Goal: Download file/media

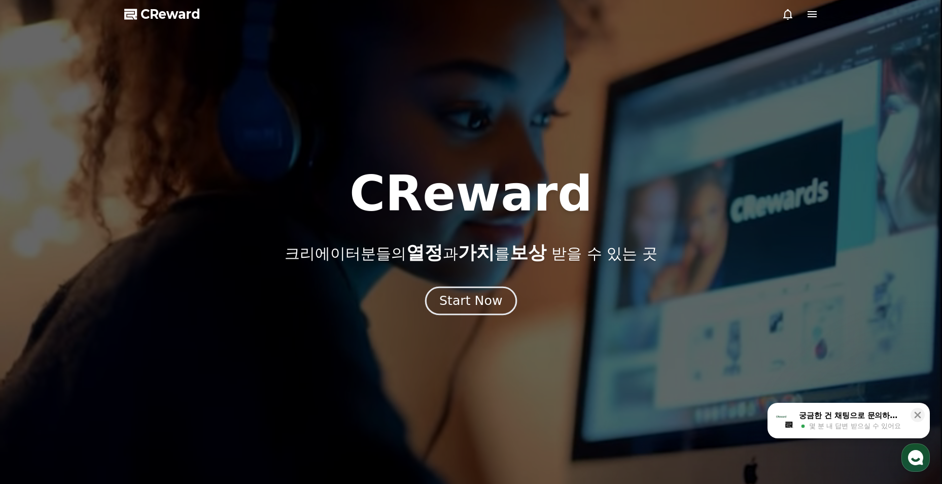
click at [482, 290] on button "Start Now" at bounding box center [471, 301] width 92 height 29
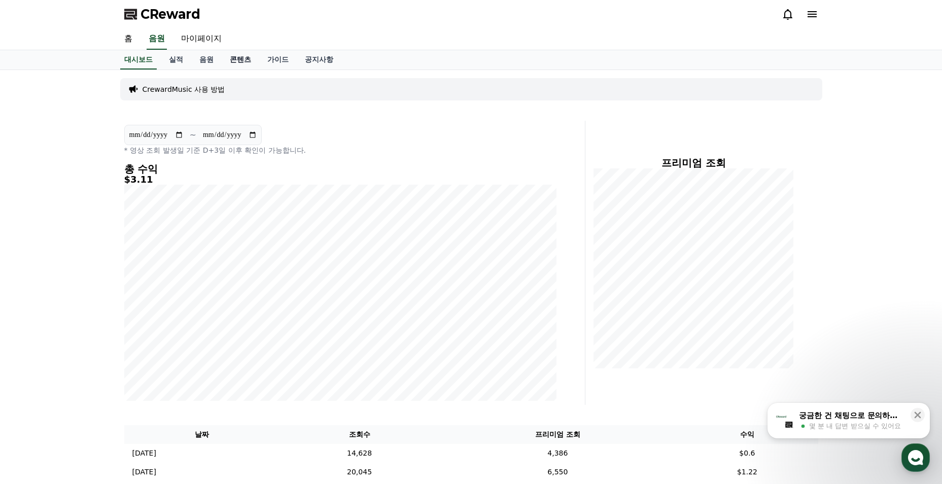
click at [238, 58] on link "콘텐츠" at bounding box center [241, 59] width 38 height 19
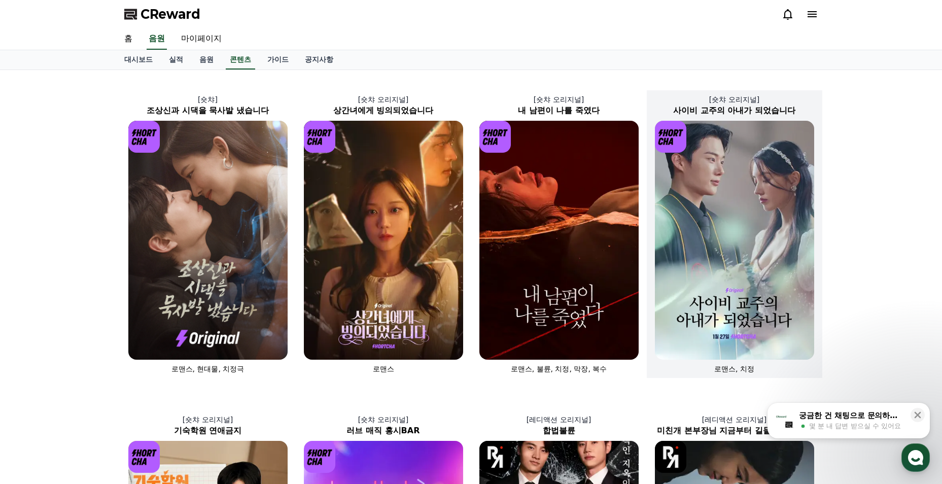
scroll to position [51, 0]
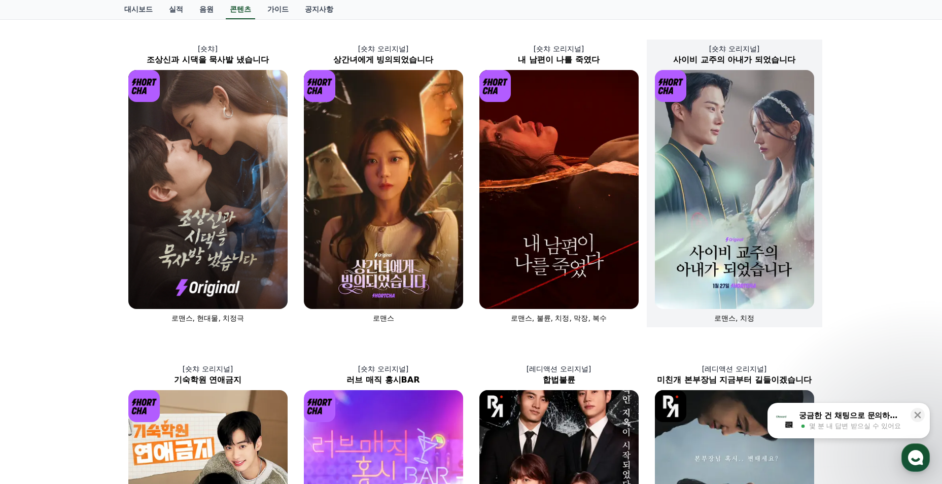
click at [726, 236] on img at bounding box center [734, 189] width 159 height 239
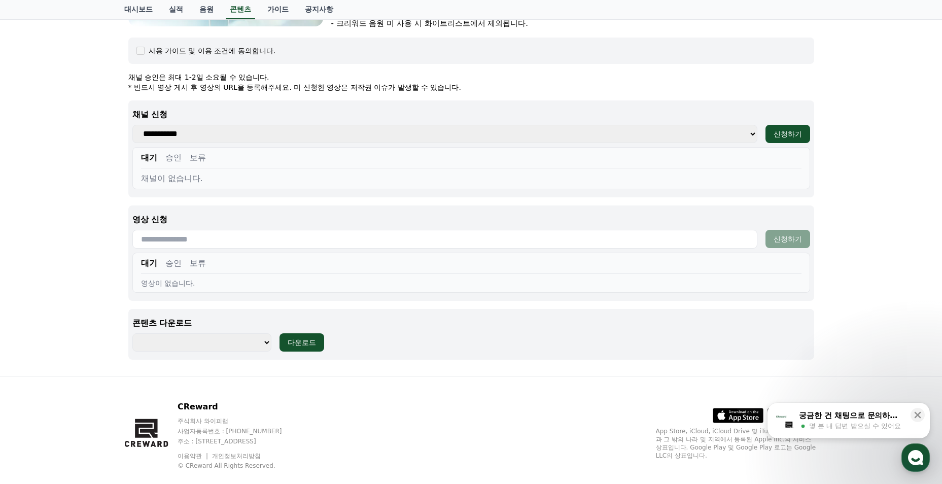
scroll to position [375, 0]
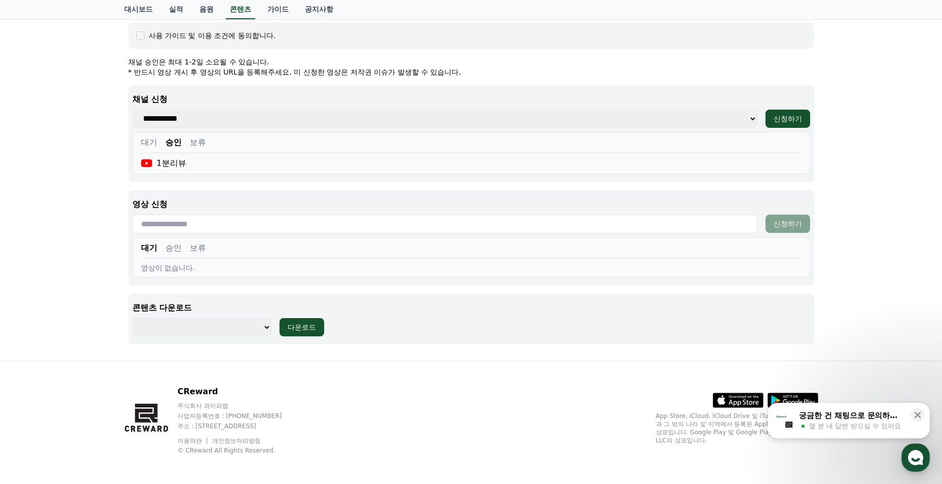
click at [248, 333] on select "**********" at bounding box center [201, 327] width 139 height 18
select select "**********"
click at [132, 318] on select "**********" at bounding box center [201, 327] width 139 height 18
click at [306, 327] on div "다운로드" at bounding box center [302, 327] width 28 height 10
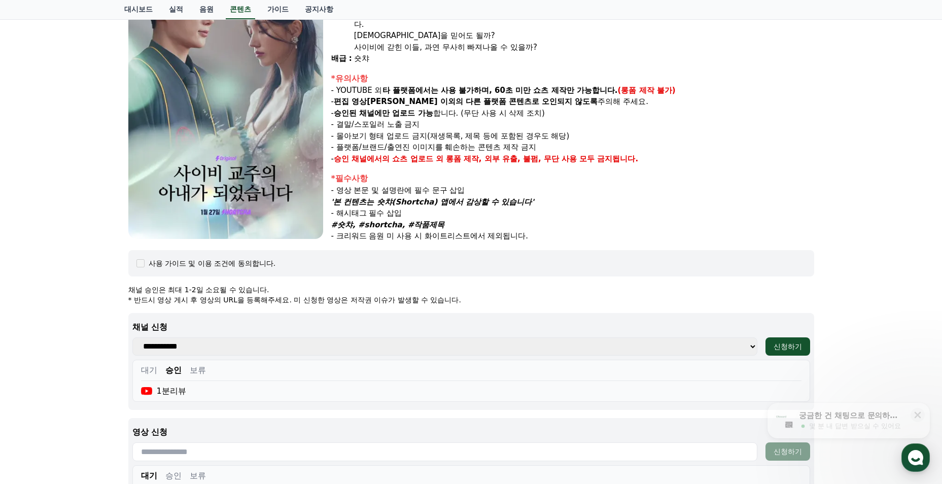
scroll to position [0, 0]
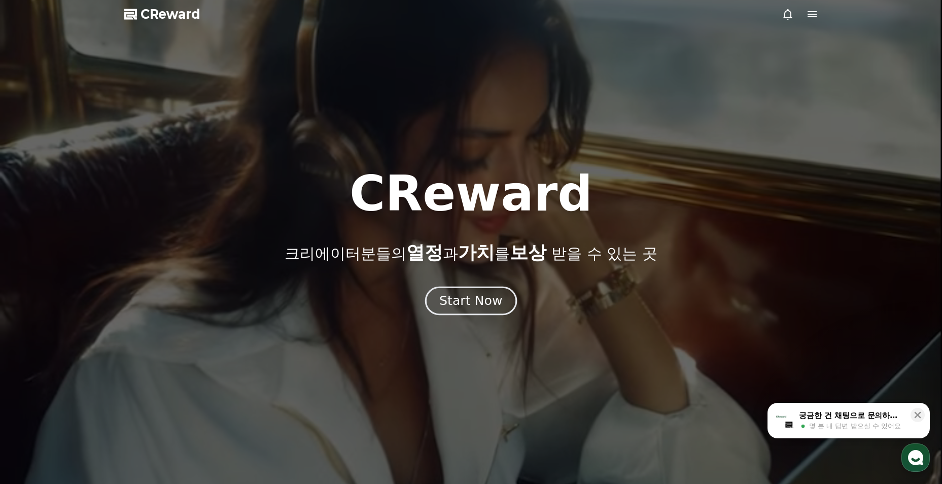
click at [489, 303] on div "Start Now" at bounding box center [470, 300] width 63 height 17
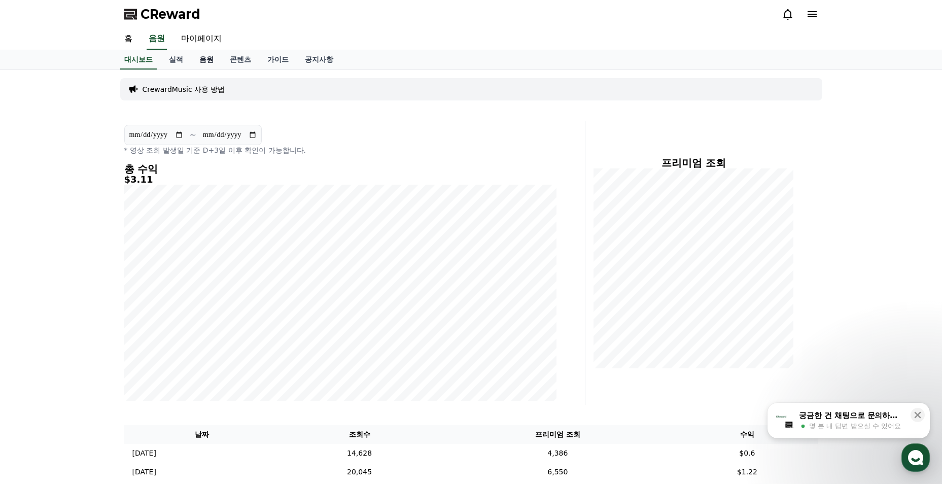
click at [196, 63] on link "음원" at bounding box center [206, 59] width 30 height 19
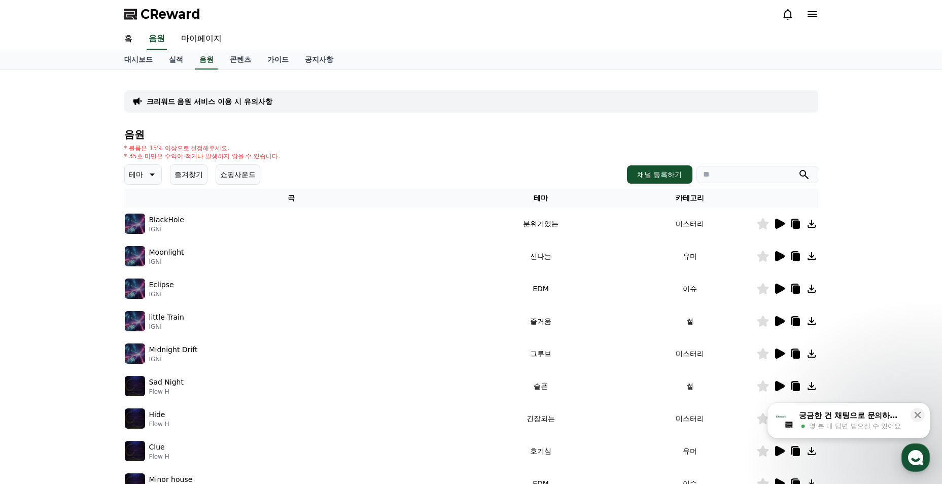
click at [168, 220] on p "BlackHole" at bounding box center [166, 220] width 35 height 11
click at [783, 226] on icon at bounding box center [779, 224] width 12 height 12
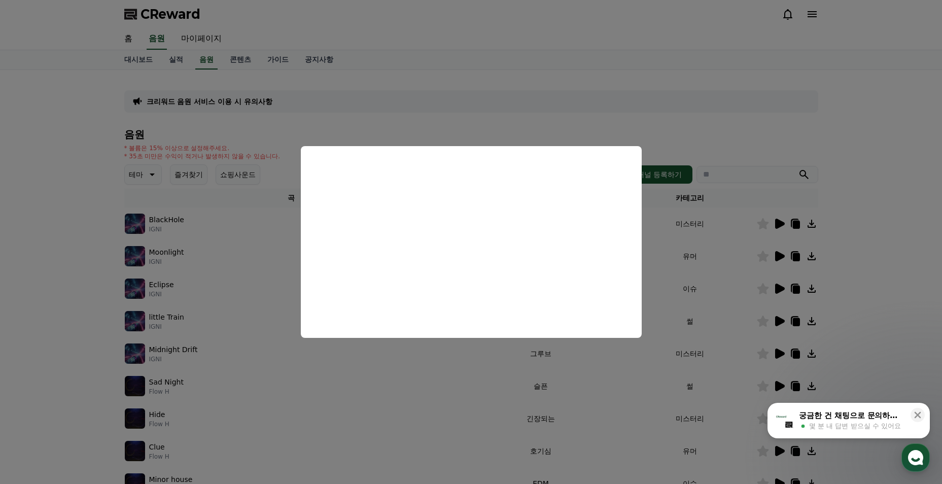
click at [327, 371] on button "close modal" at bounding box center [471, 242] width 942 height 484
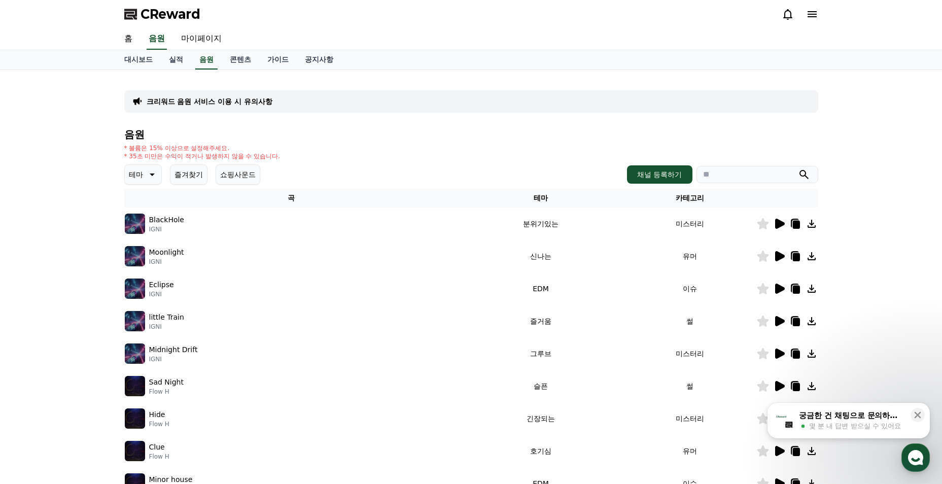
click at [150, 176] on icon at bounding box center [151, 174] width 12 height 12
click at [153, 264] on button "웅장한" at bounding box center [140, 260] width 29 height 22
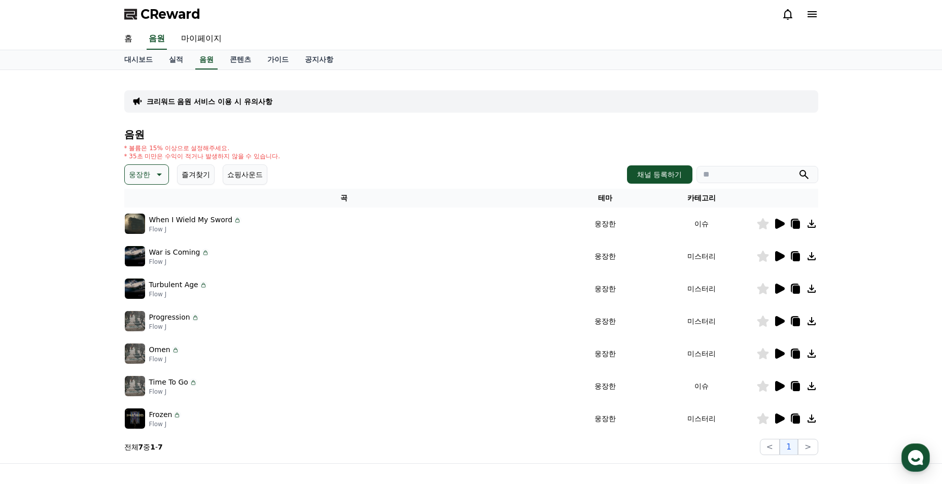
click at [777, 224] on icon at bounding box center [780, 224] width 10 height 10
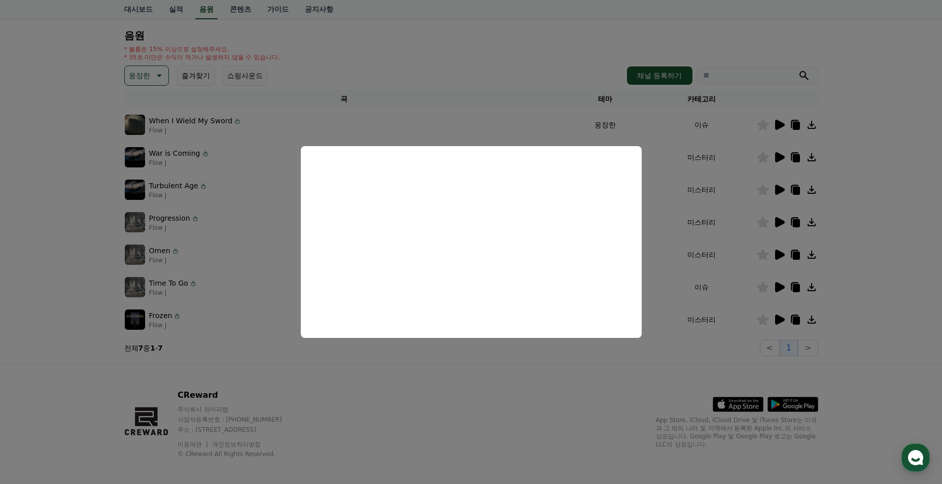
scroll to position [101, 0]
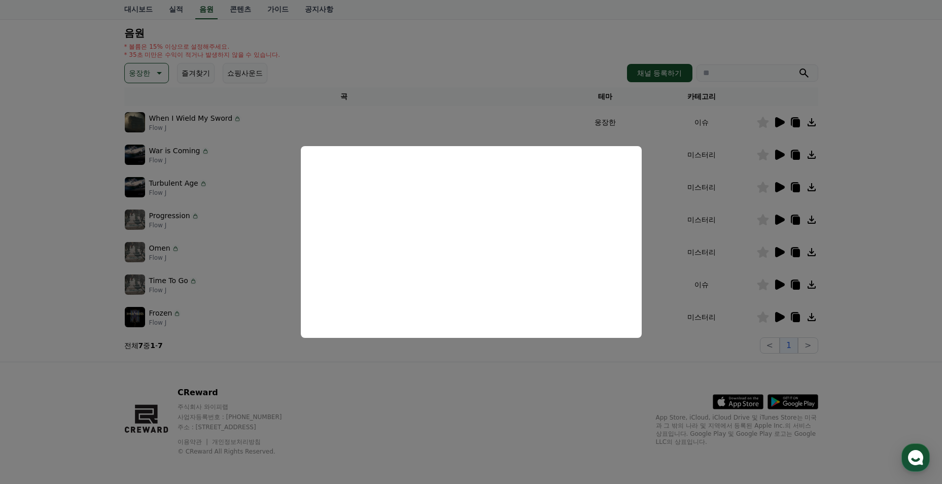
click at [470, 382] on button "close modal" at bounding box center [471, 242] width 942 height 484
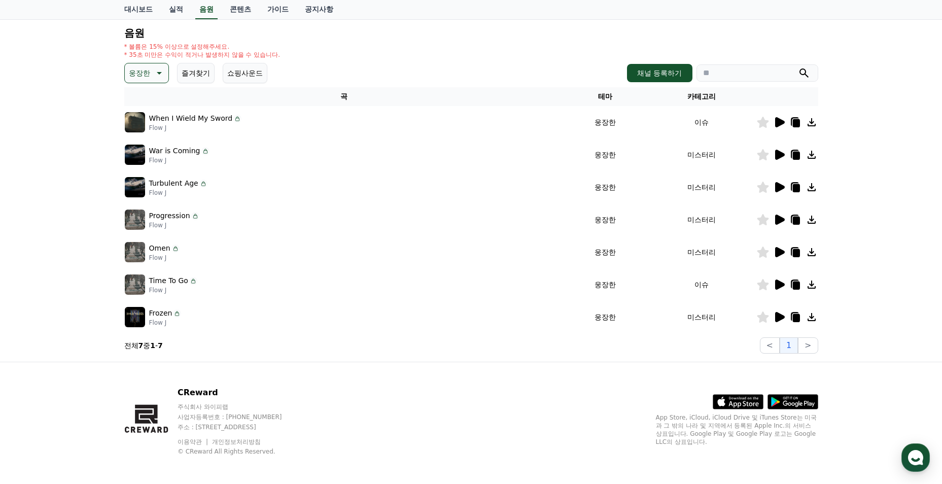
click at [780, 322] on icon at bounding box center [779, 317] width 12 height 12
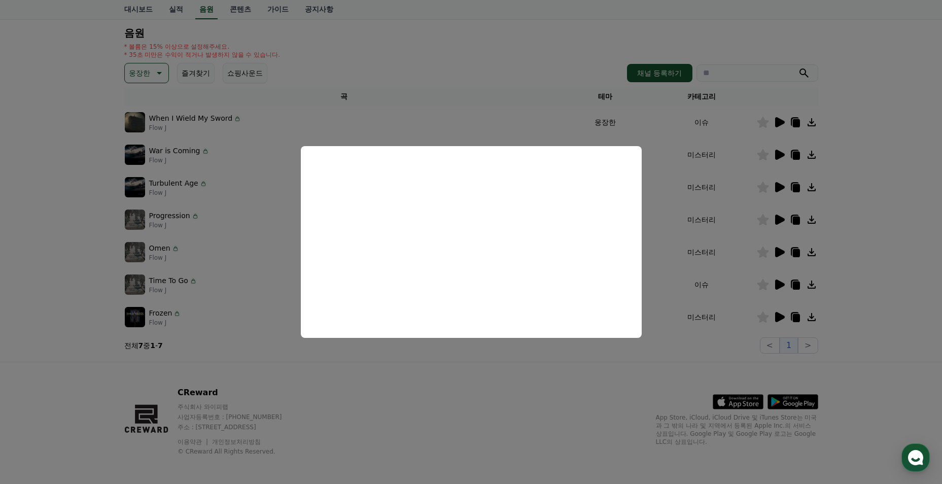
click at [429, 397] on button "close modal" at bounding box center [471, 242] width 942 height 484
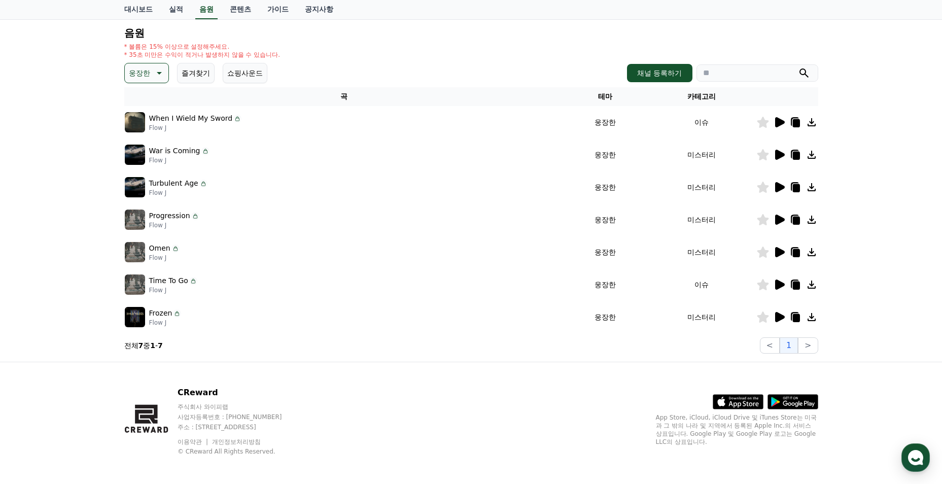
click at [147, 79] on p "웅장한" at bounding box center [139, 73] width 21 height 14
click at [136, 107] on button "전체" at bounding box center [137, 100] width 22 height 22
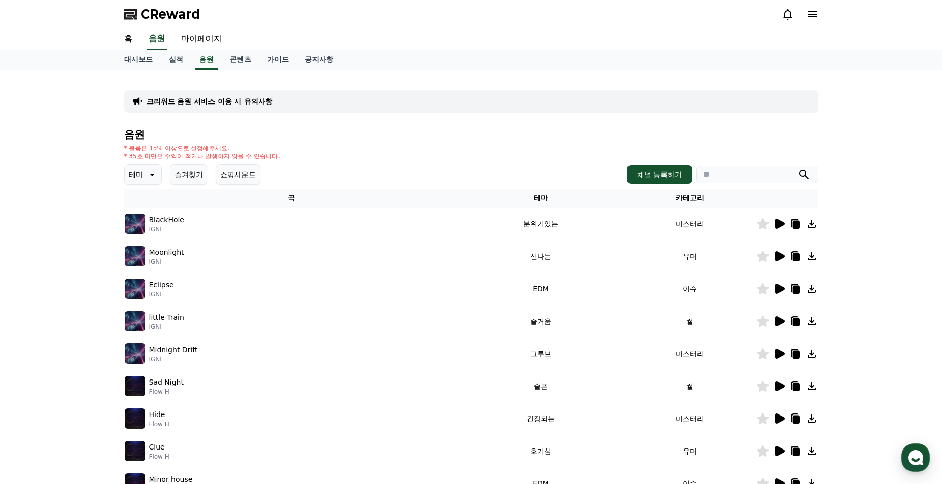
click at [720, 178] on input "search" at bounding box center [758, 174] width 122 height 17
paste input "**********"
click at [798, 168] on button "submit" at bounding box center [804, 174] width 12 height 12
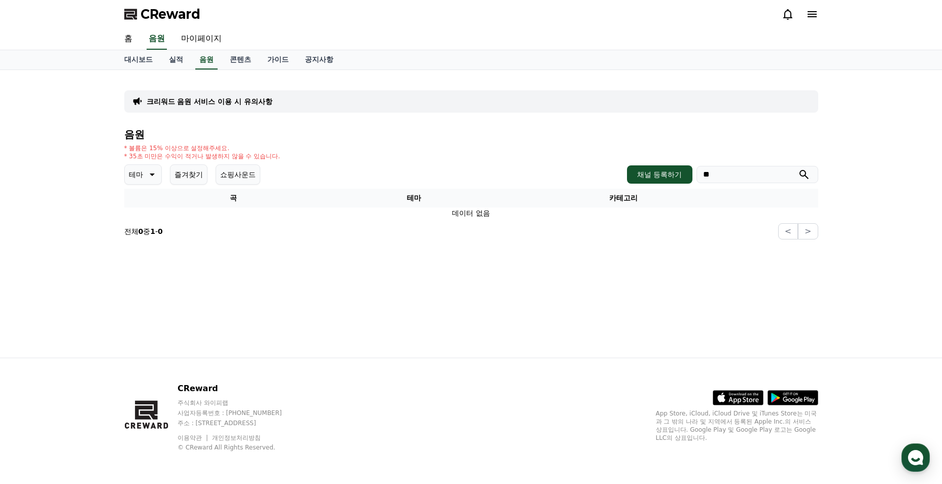
type input "*"
click at [798, 168] on button "submit" at bounding box center [804, 174] width 12 height 12
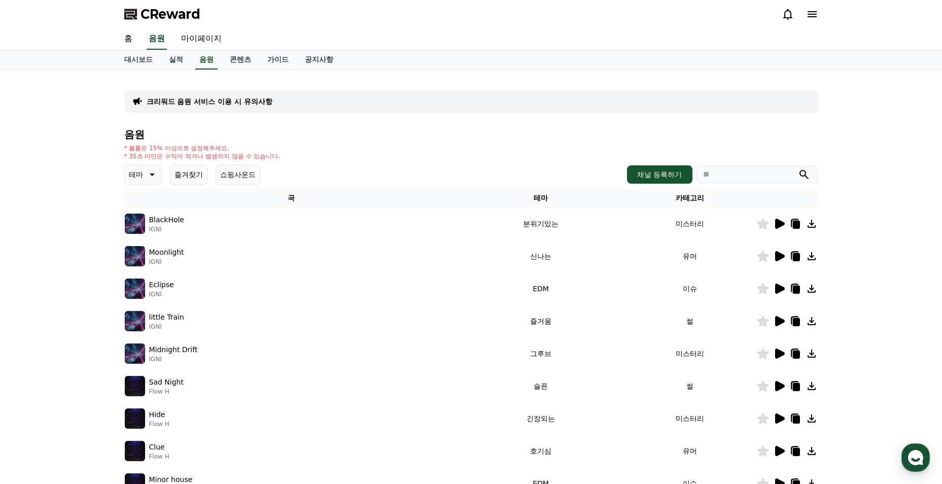
click at [134, 163] on div "음원 * 볼륨은 15% 이상으로 설정해주세요. * 35초 미만은 수익이 적거나 발생하지 않을 수 있습니다. 테마 즐겨찾기 쇼핑사운드 채널 등록…" at bounding box center [471, 341] width 694 height 424
click at [138, 170] on p "테마" at bounding box center [136, 174] width 14 height 14
click at [471, 113] on div "크리워드 음원 서비스 이용 시 유의사항 음원 * 볼륨은 15% 이상으로 설정해주세요. * 35초 미만은 수익이 적거나 발생하지 않을 수 있습니…" at bounding box center [471, 315] width 694 height 474
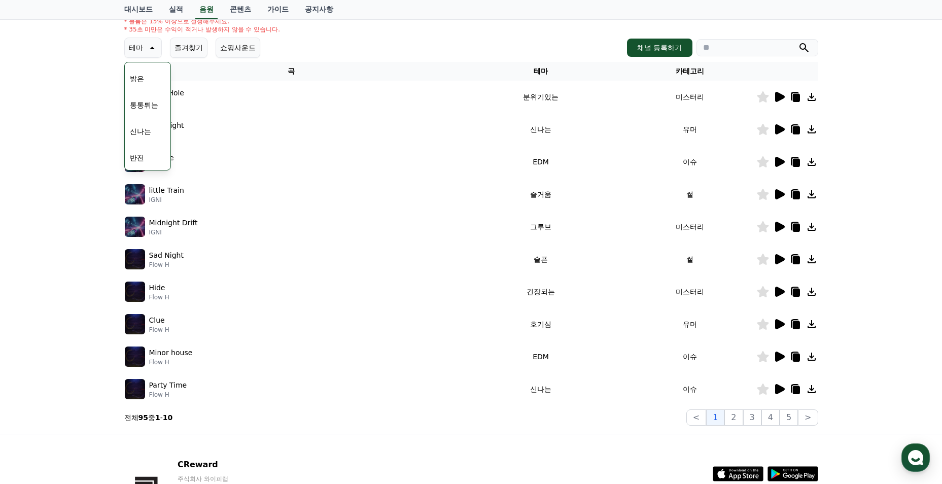
scroll to position [152, 0]
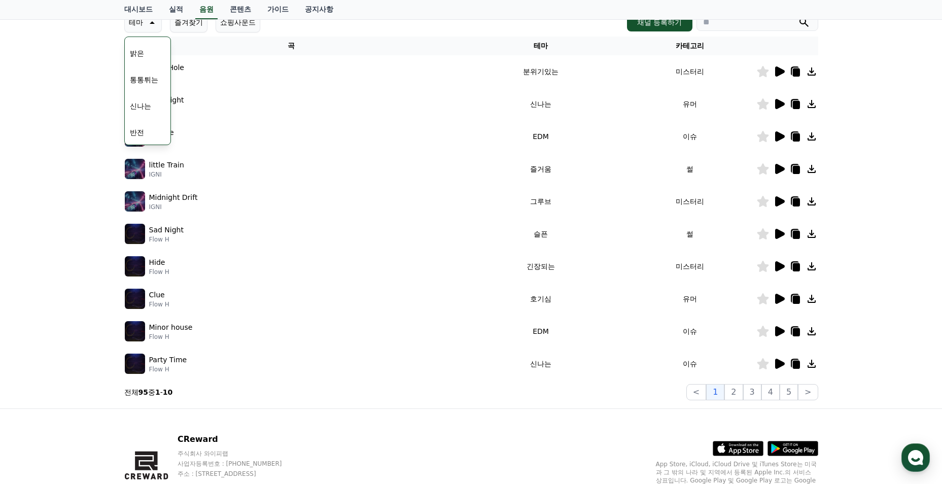
click at [776, 265] on icon at bounding box center [780, 266] width 10 height 10
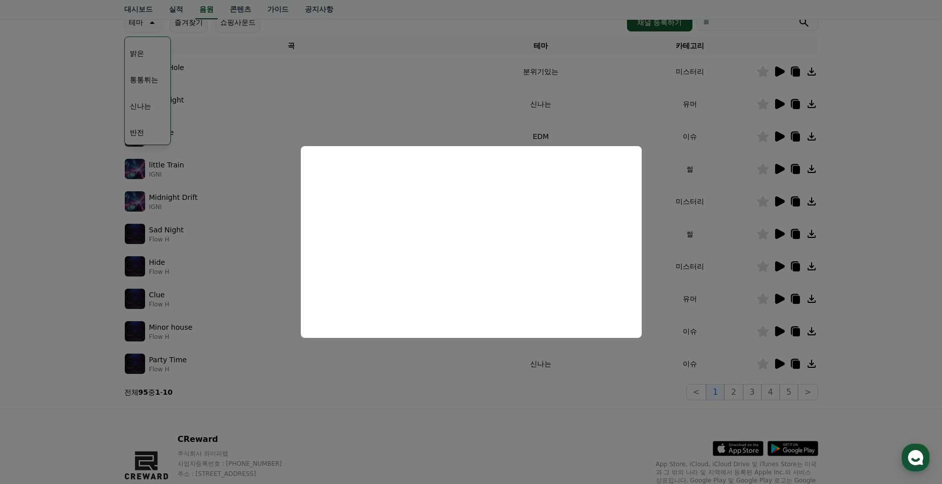
click at [869, 283] on button "close modal" at bounding box center [471, 242] width 942 height 484
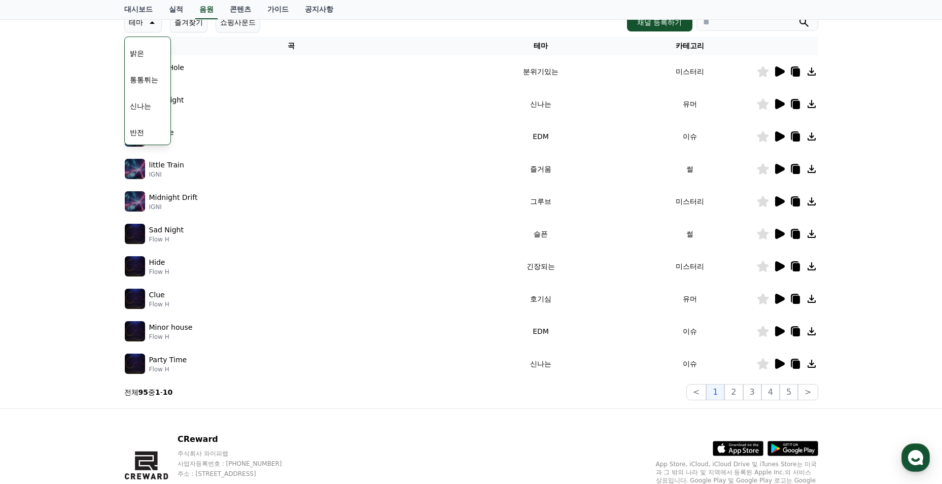
click at [774, 334] on icon at bounding box center [779, 331] width 12 height 12
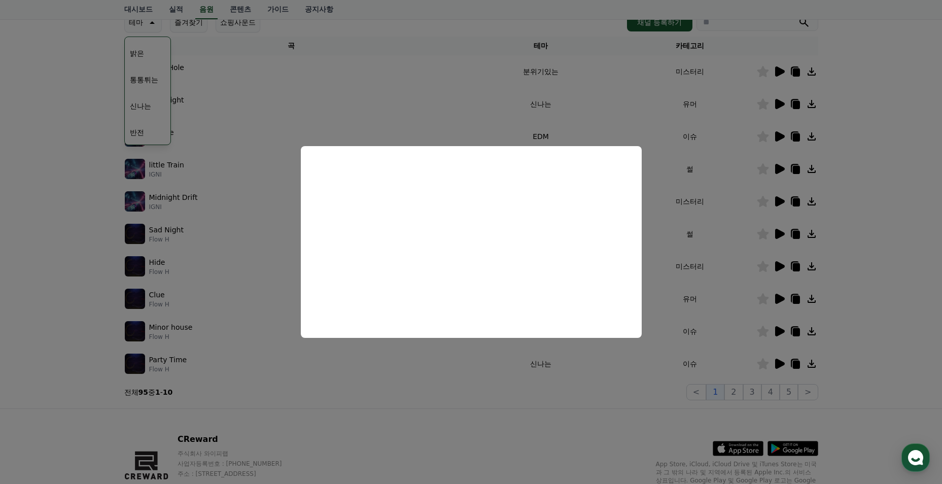
click at [879, 351] on button "close modal" at bounding box center [471, 242] width 942 height 484
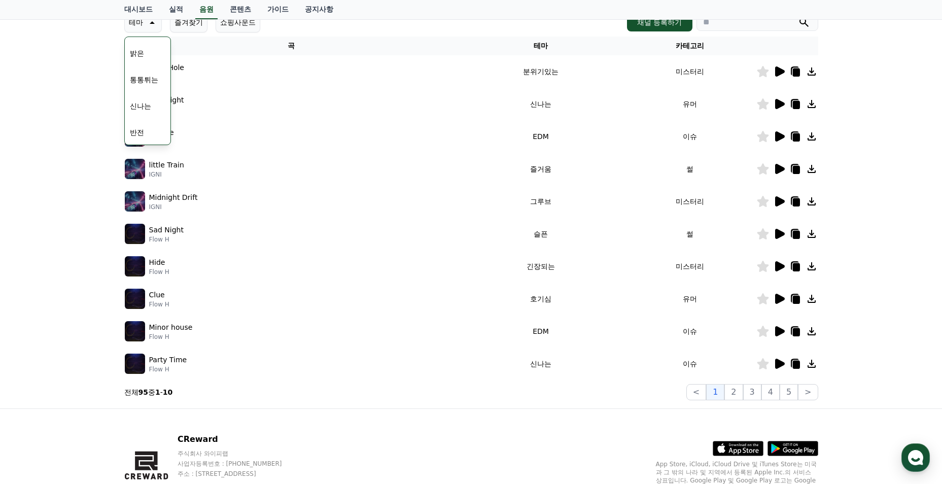
click at [778, 362] on icon at bounding box center [780, 364] width 10 height 10
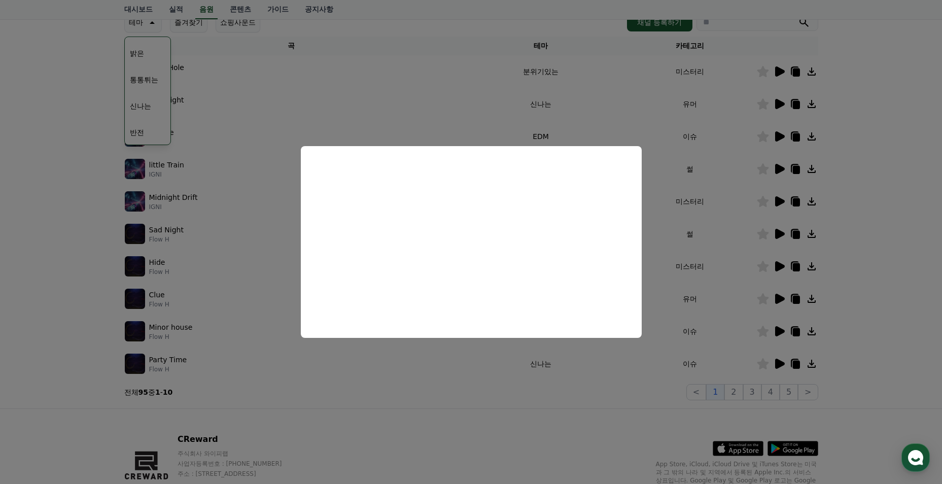
click at [882, 232] on button "close modal" at bounding box center [471, 242] width 942 height 484
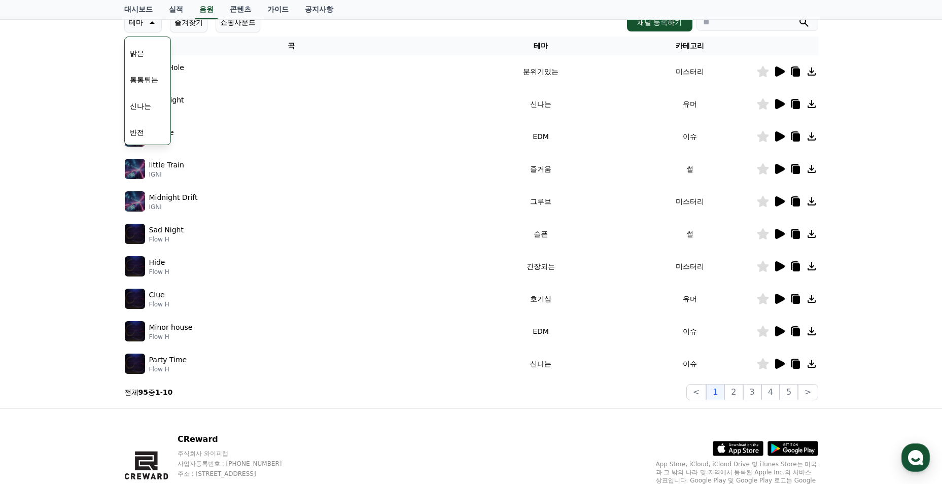
click at [776, 201] on icon at bounding box center [780, 201] width 10 height 10
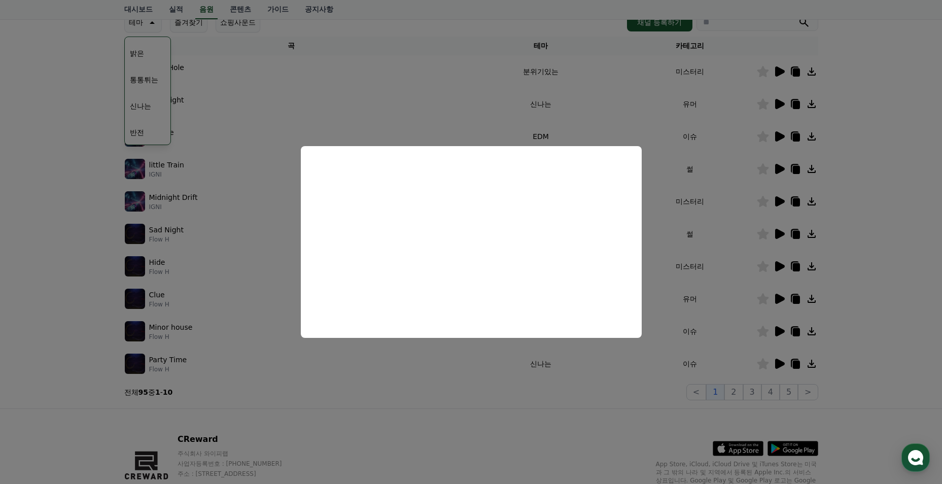
click at [906, 314] on button "close modal" at bounding box center [471, 242] width 942 height 484
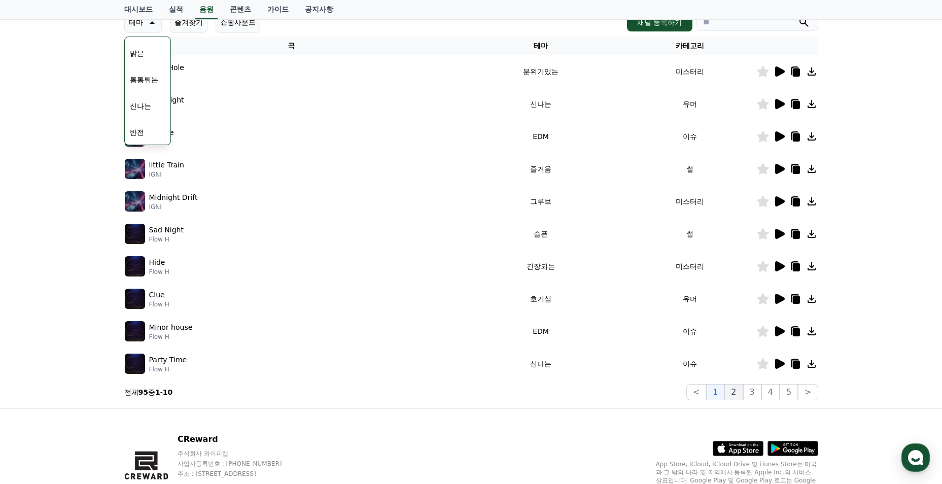
click at [737, 396] on button "2" at bounding box center [734, 392] width 18 height 16
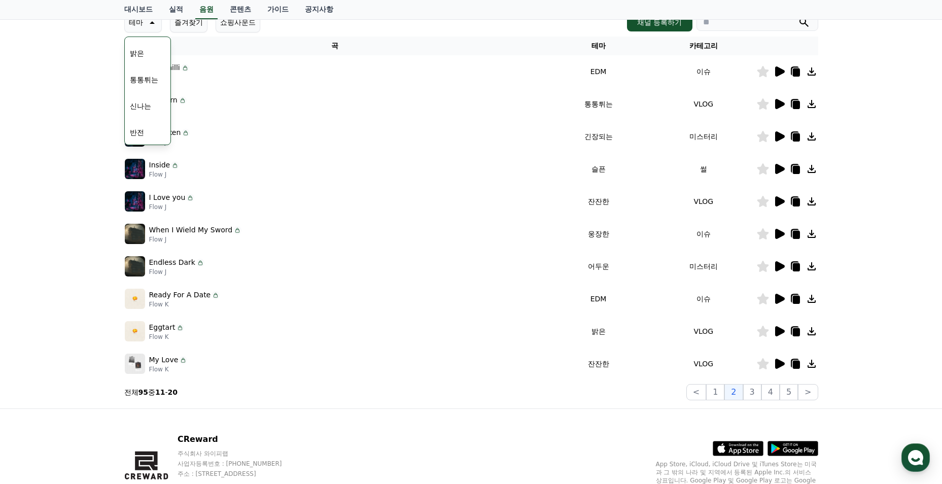
click at [783, 368] on icon at bounding box center [779, 364] width 12 height 12
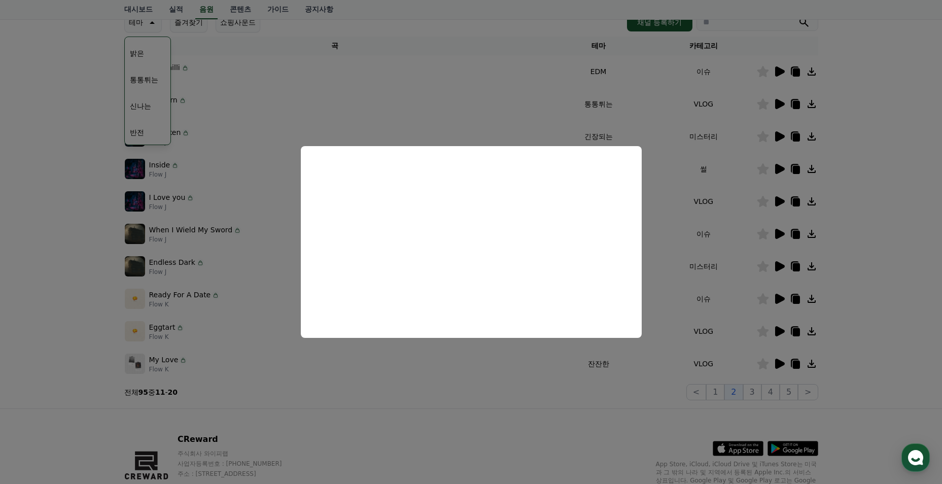
click at [870, 305] on button "close modal" at bounding box center [471, 242] width 942 height 484
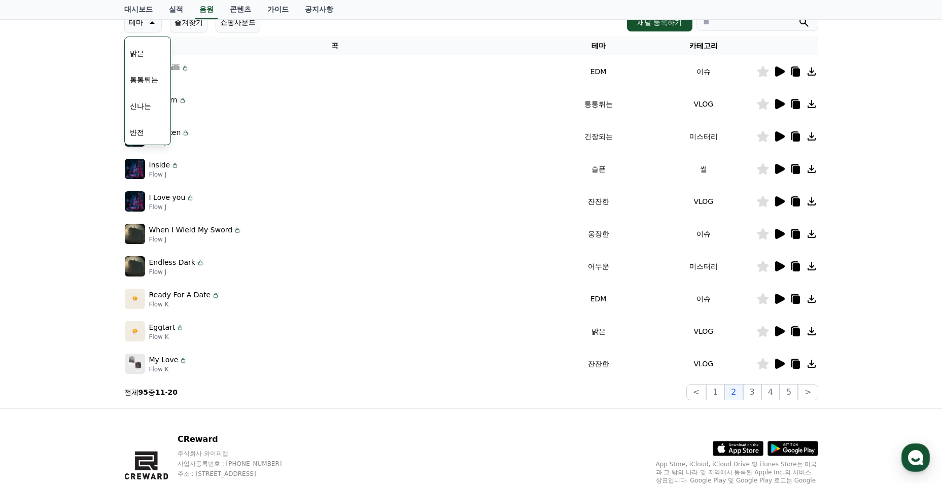
click at [777, 329] on icon at bounding box center [780, 331] width 10 height 10
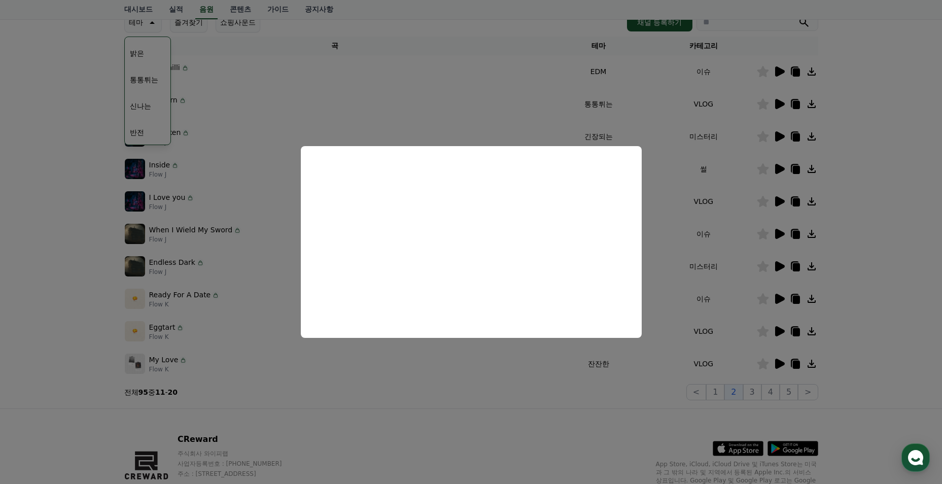
click at [859, 296] on button "close modal" at bounding box center [471, 242] width 942 height 484
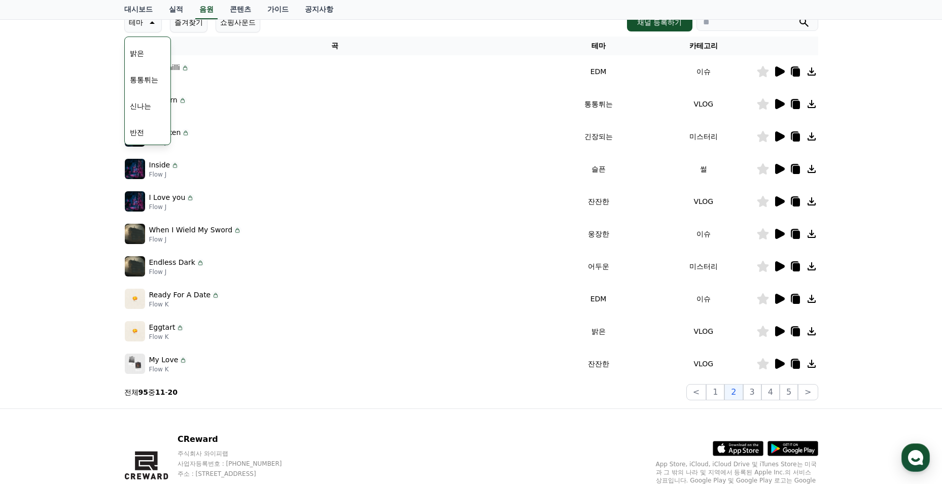
click at [779, 265] on icon at bounding box center [780, 266] width 10 height 10
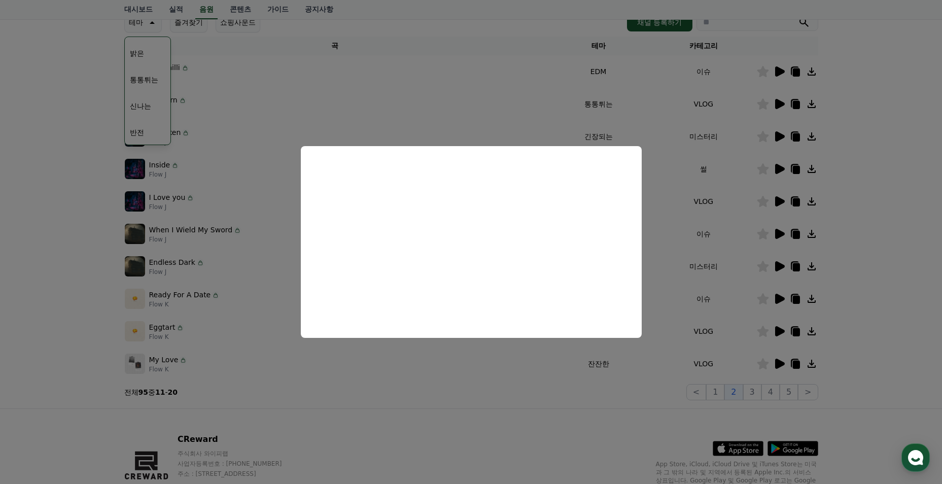
click at [863, 301] on button "close modal" at bounding box center [471, 242] width 942 height 484
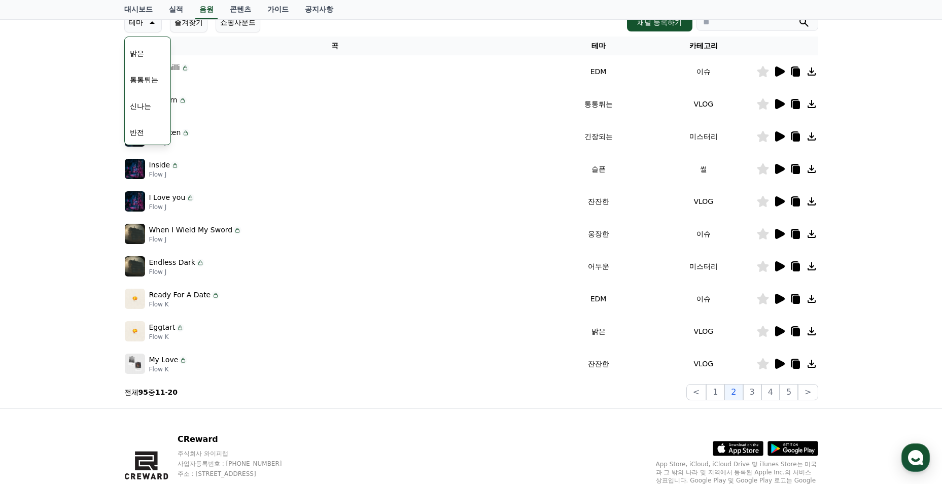
click at [778, 231] on icon at bounding box center [780, 234] width 10 height 10
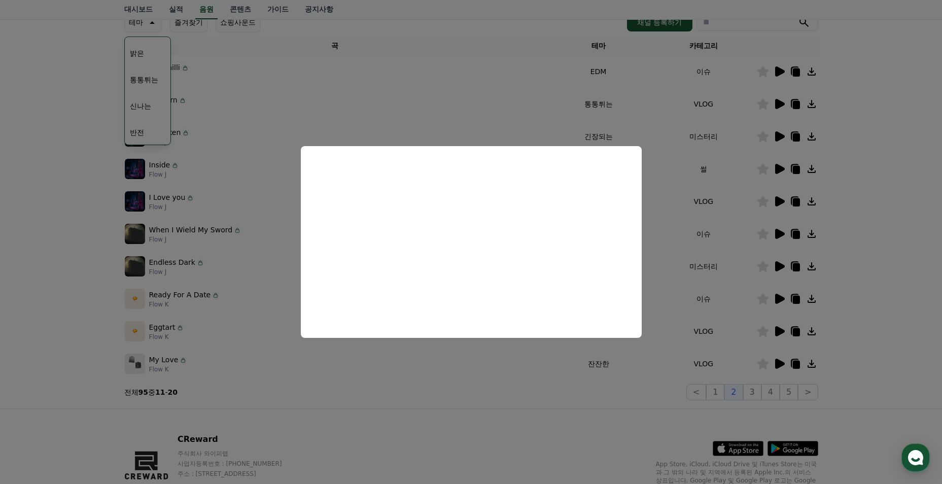
click at [872, 231] on button "close modal" at bounding box center [471, 242] width 942 height 484
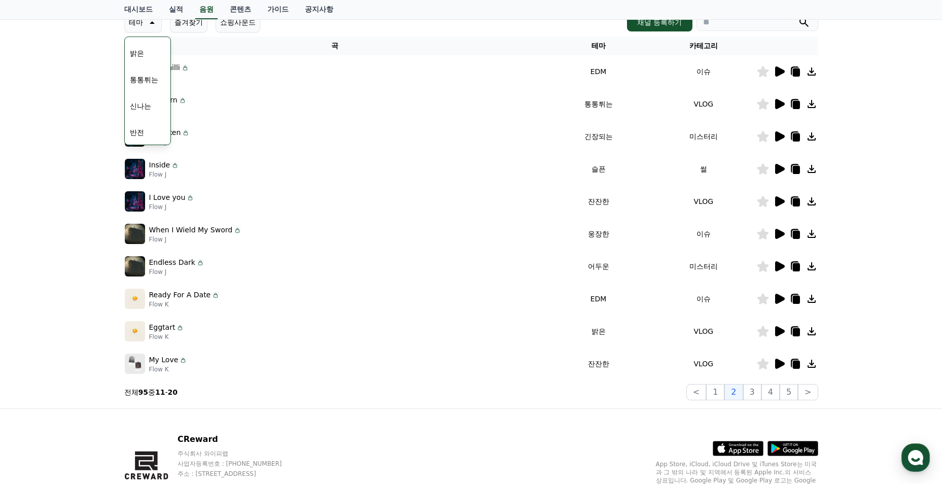
click at [759, 237] on icon at bounding box center [763, 233] width 12 height 11
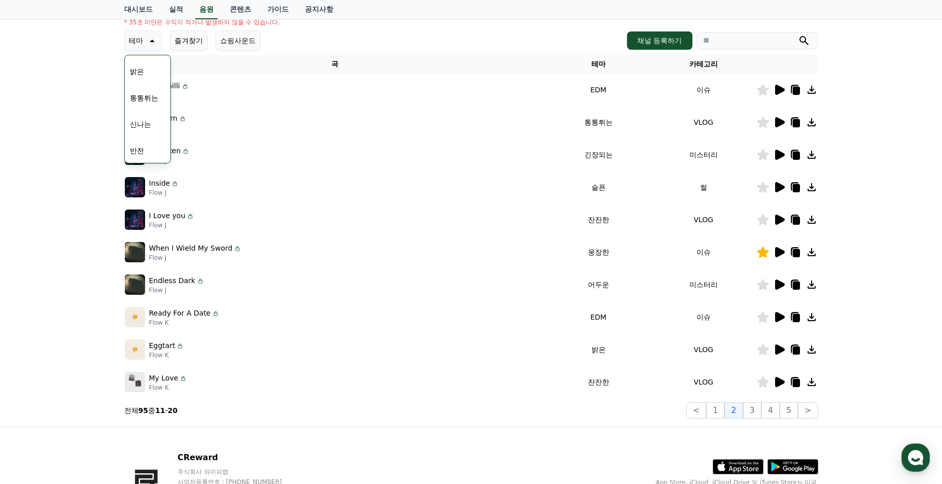
scroll to position [152, 0]
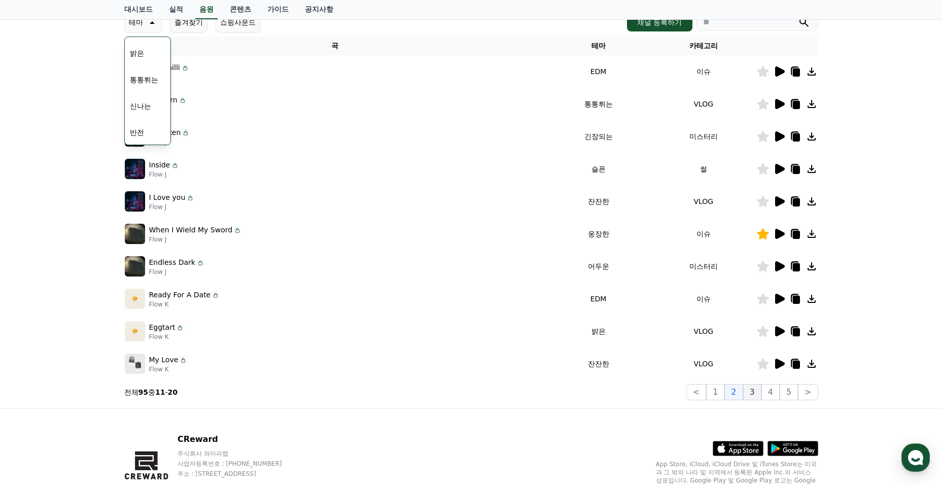
click at [754, 393] on button "3" at bounding box center [752, 392] width 18 height 16
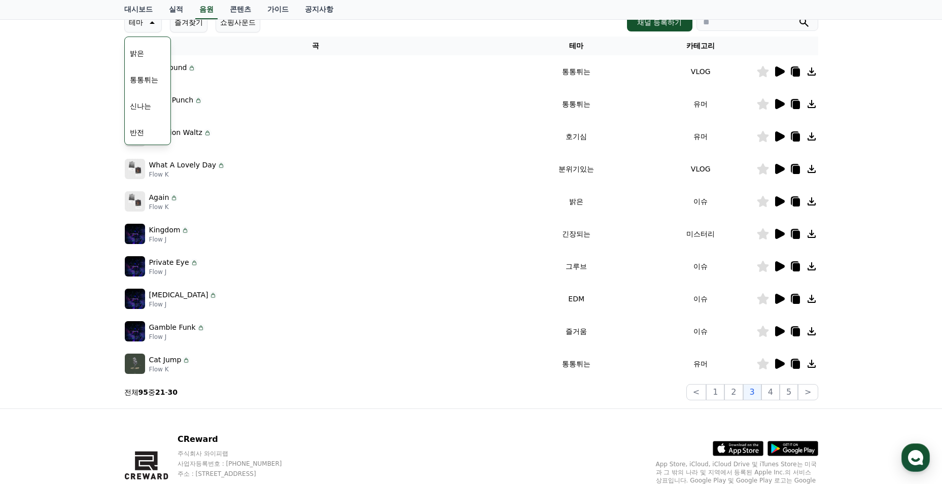
click at [783, 69] on icon at bounding box center [779, 71] width 12 height 12
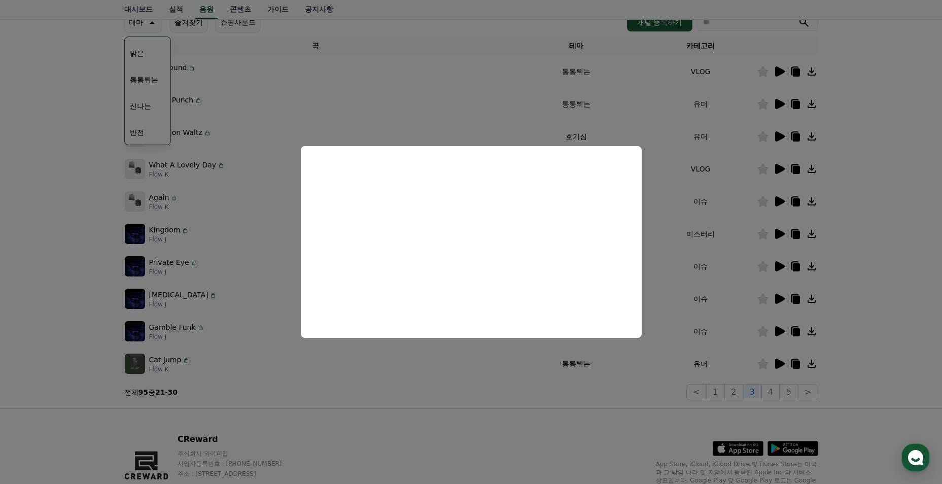
click at [883, 268] on button "close modal" at bounding box center [471, 242] width 942 height 484
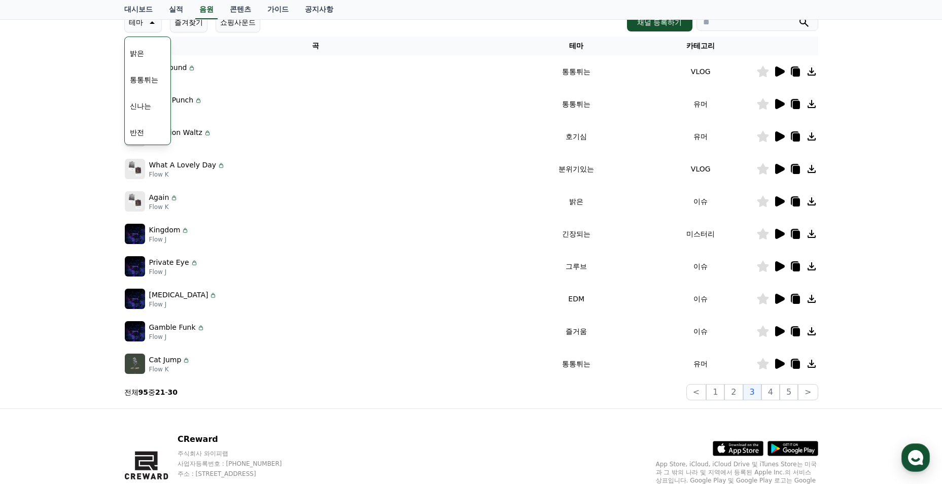
click at [783, 232] on icon at bounding box center [780, 234] width 10 height 10
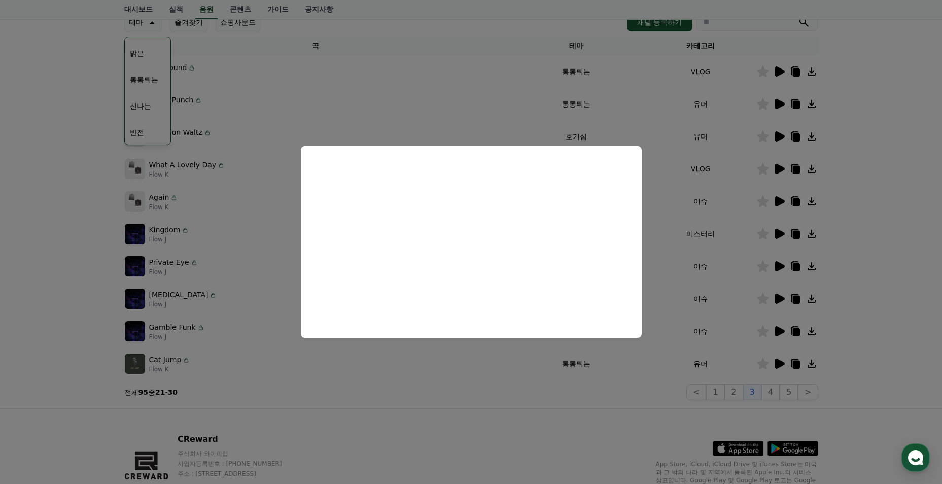
drag, startPoint x: 755, startPoint y: 413, endPoint x: 755, endPoint y: 402, distance: 10.7
click at [755, 413] on button "close modal" at bounding box center [471, 242] width 942 height 484
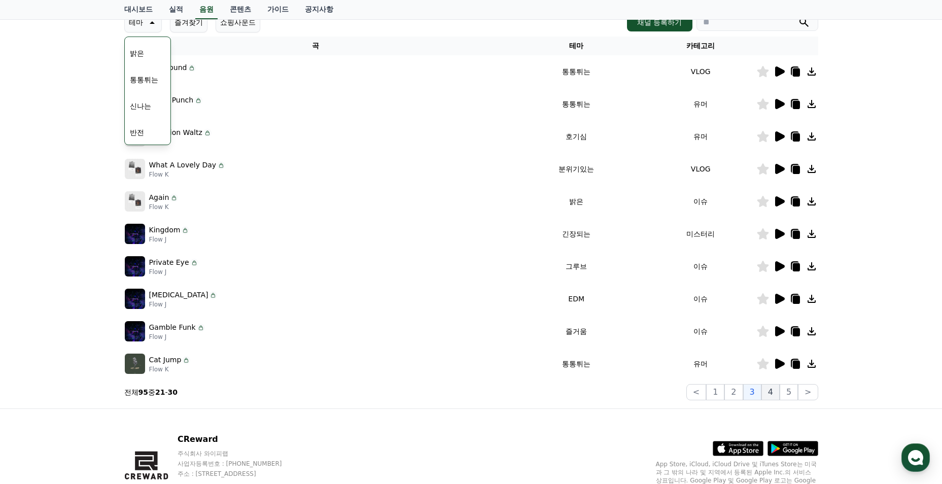
click at [770, 395] on button "4" at bounding box center [771, 392] width 18 height 16
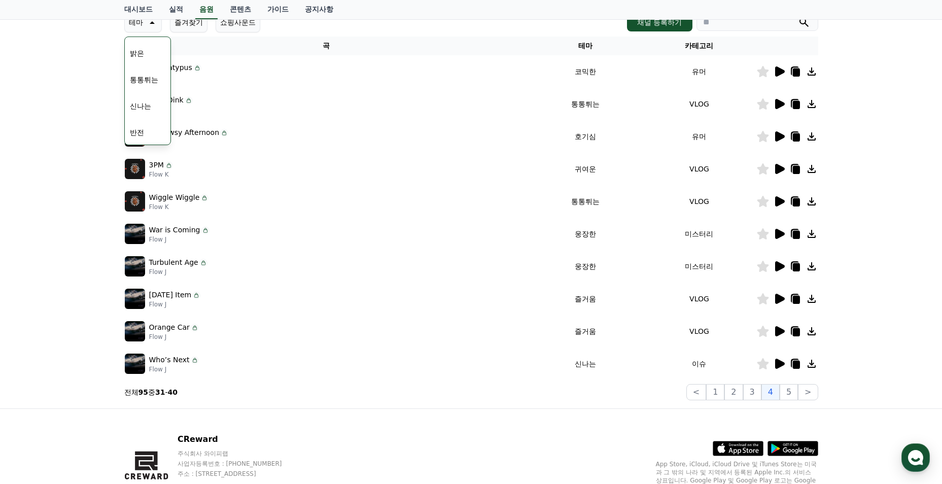
click at [782, 268] on icon at bounding box center [780, 266] width 10 height 10
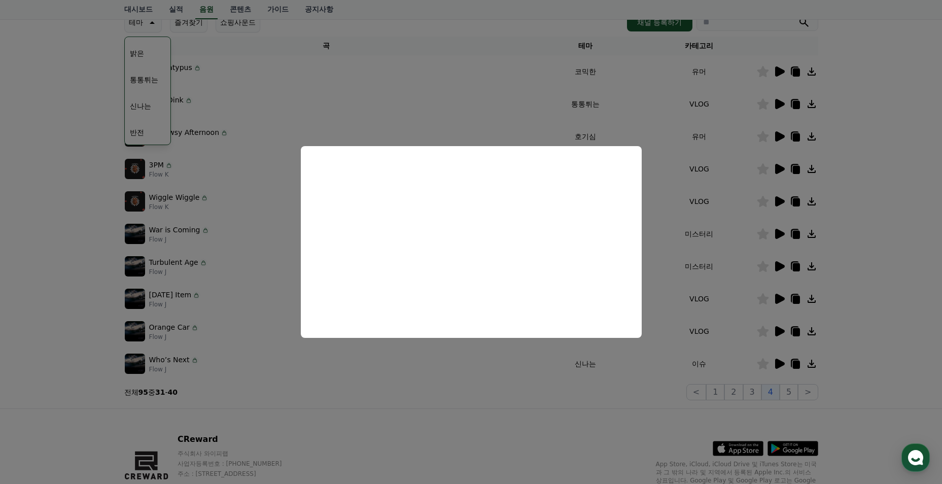
click at [599, 401] on button "close modal" at bounding box center [471, 242] width 942 height 484
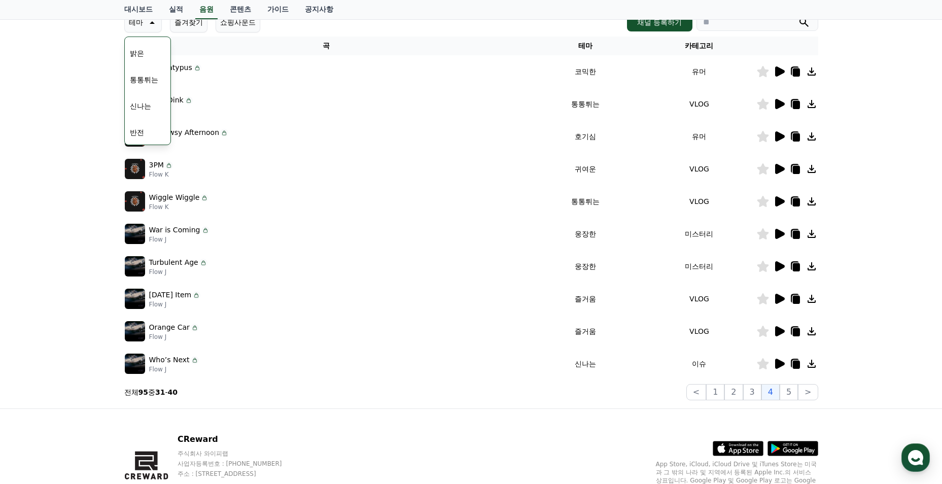
click at [763, 264] on icon at bounding box center [763, 266] width 12 height 11
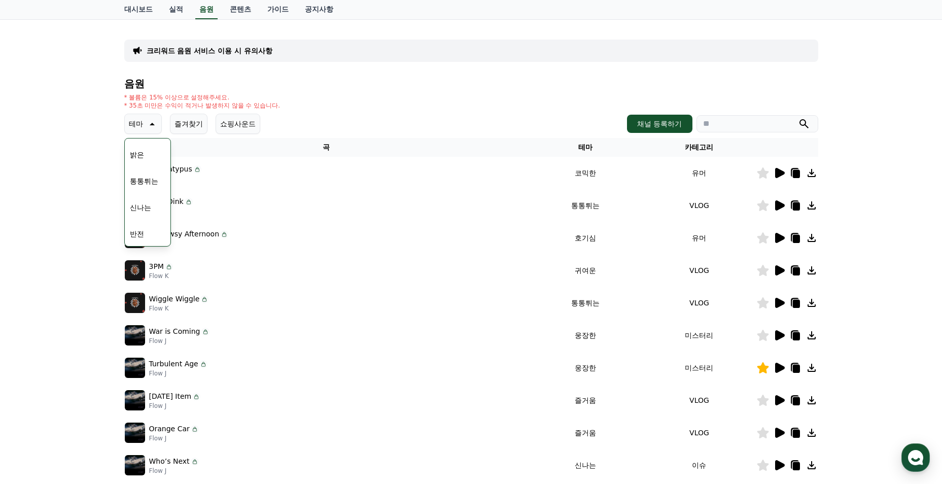
scroll to position [101, 0]
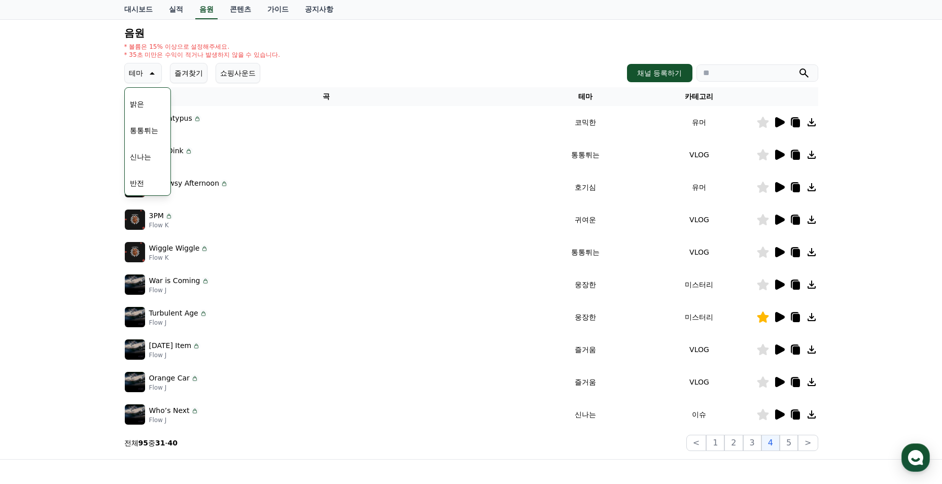
click at [775, 282] on icon at bounding box center [780, 285] width 10 height 10
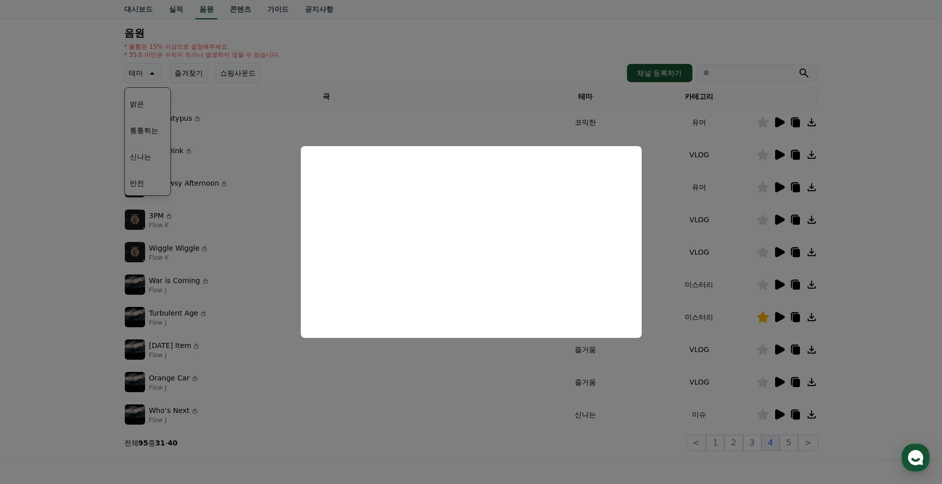
click at [631, 446] on button "close modal" at bounding box center [471, 242] width 942 height 484
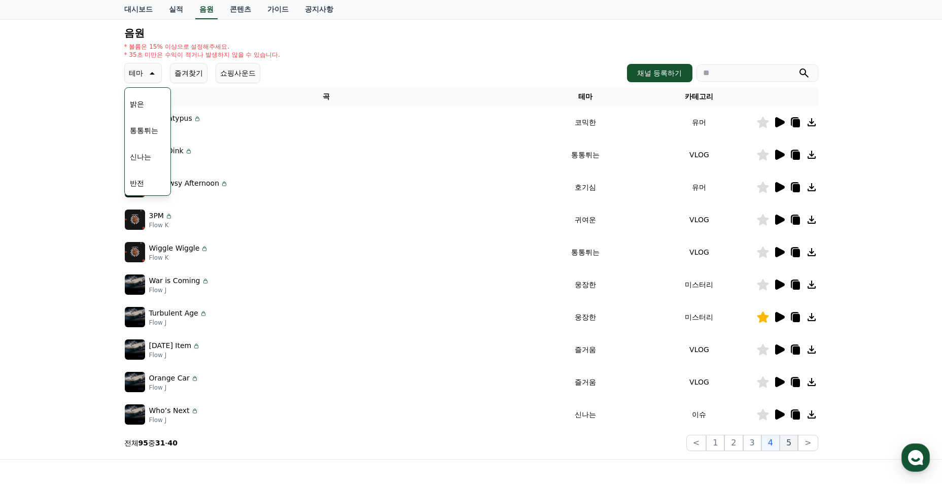
click at [787, 439] on button "5" at bounding box center [789, 443] width 18 height 16
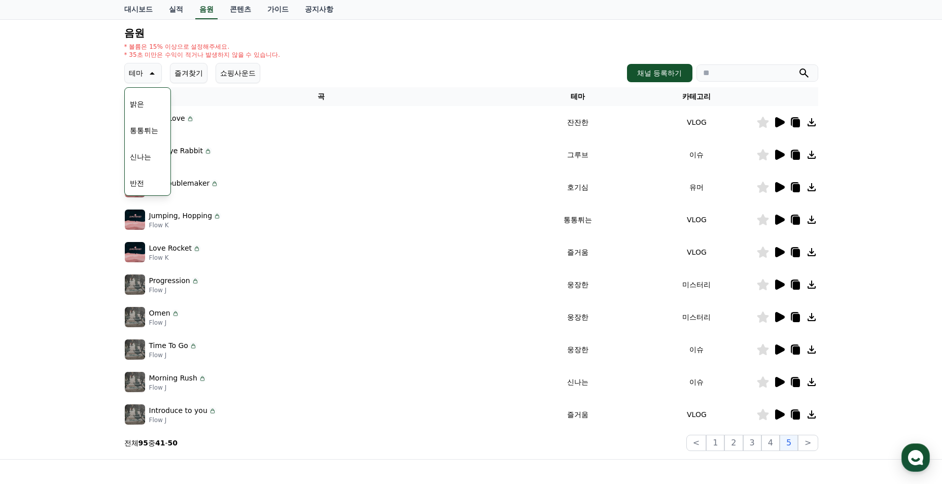
click at [783, 317] on icon at bounding box center [780, 317] width 10 height 10
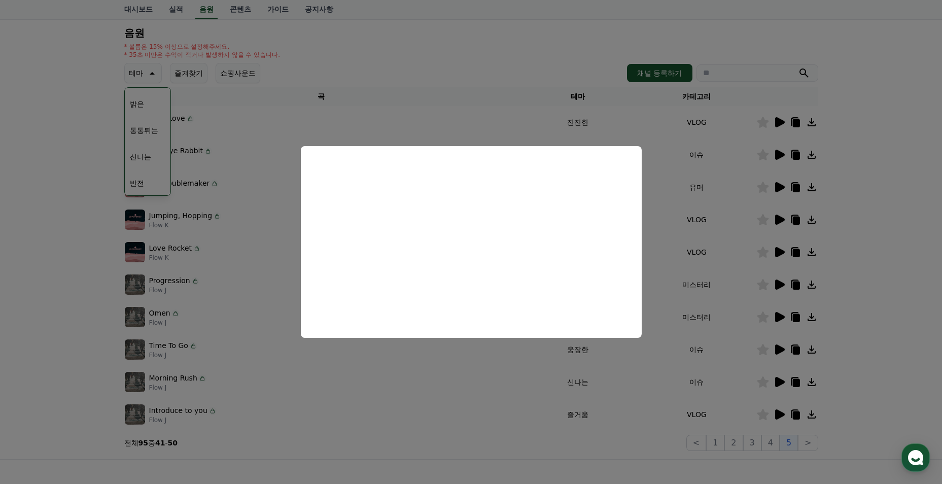
click at [490, 434] on button "close modal" at bounding box center [471, 242] width 942 height 484
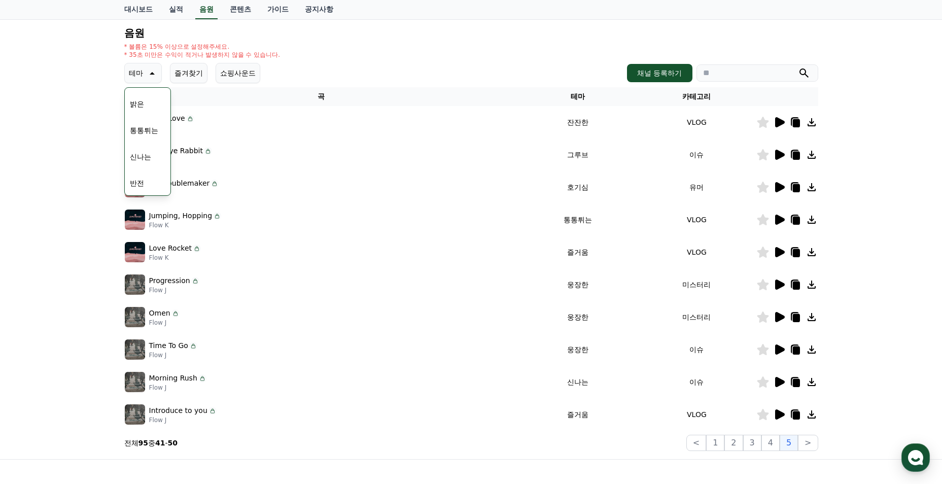
click at [763, 351] on icon at bounding box center [763, 349] width 12 height 11
click at [761, 316] on icon at bounding box center [763, 317] width 12 height 11
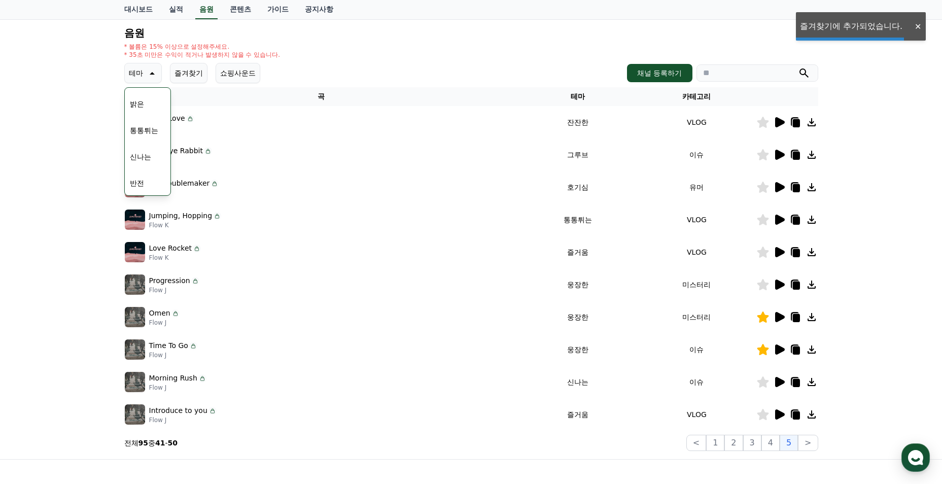
click at [776, 350] on icon at bounding box center [780, 350] width 10 height 10
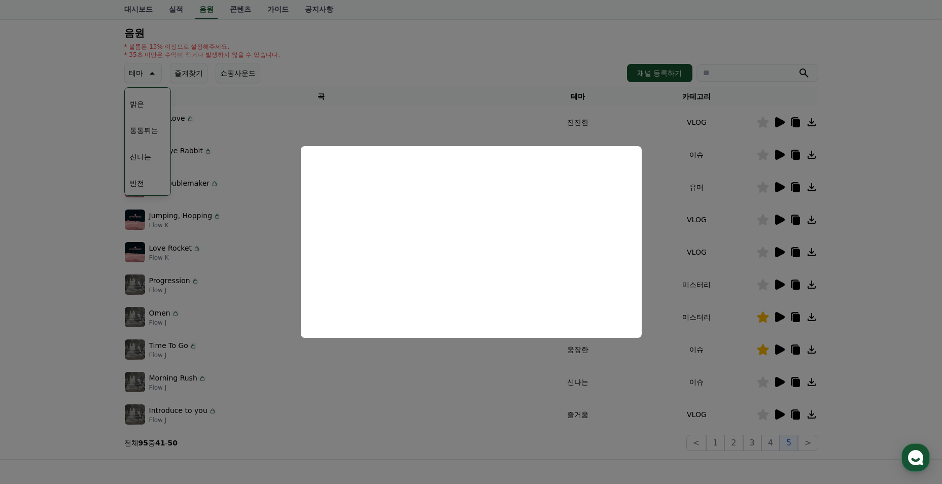
click at [680, 445] on button "close modal" at bounding box center [471, 242] width 942 height 484
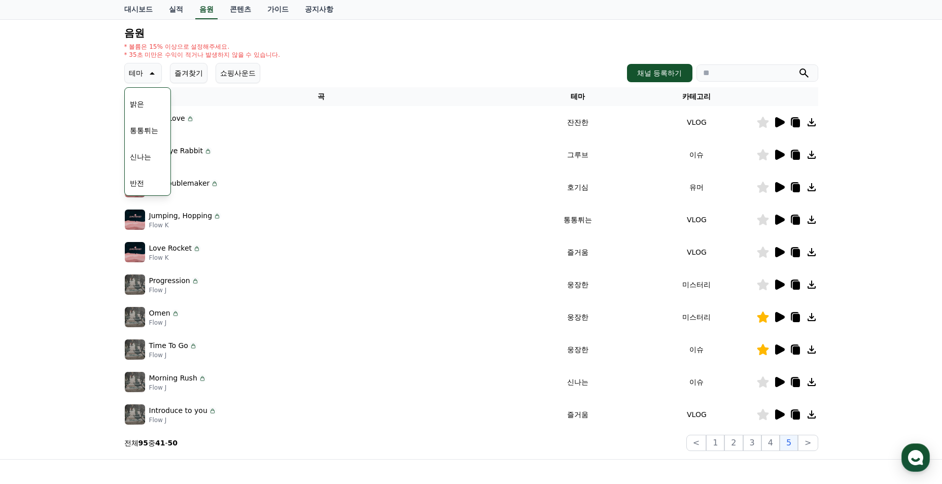
click at [775, 283] on icon at bounding box center [779, 285] width 12 height 12
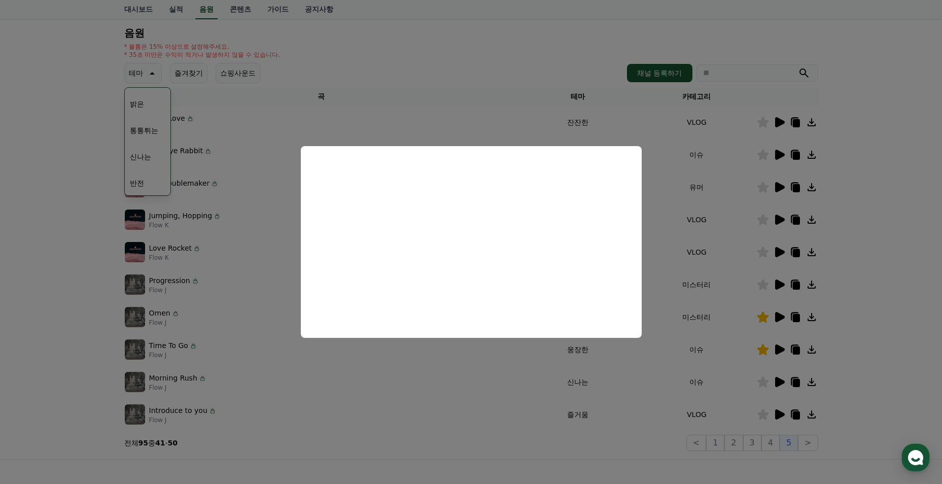
click at [616, 442] on button "close modal" at bounding box center [471, 242] width 942 height 484
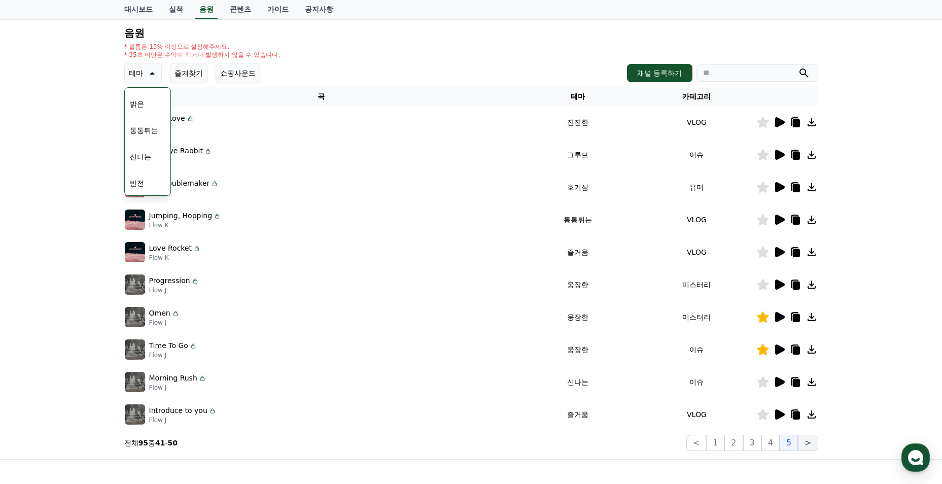
click at [803, 442] on button ">" at bounding box center [808, 443] width 20 height 16
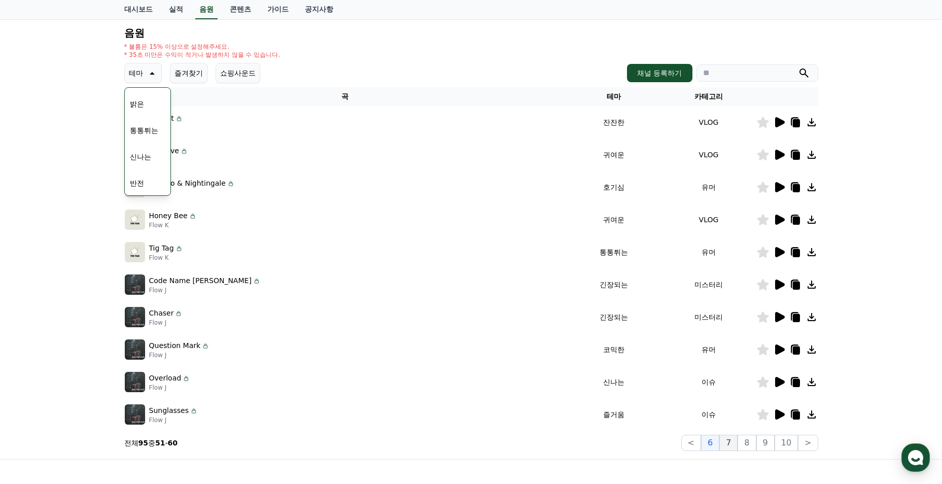
click at [731, 442] on button "7" at bounding box center [729, 443] width 18 height 16
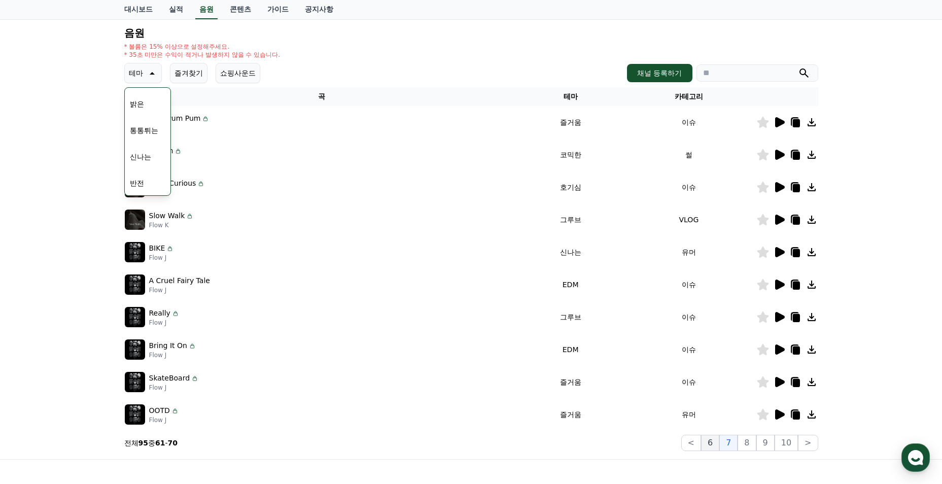
click at [719, 442] on button "6" at bounding box center [710, 443] width 18 height 16
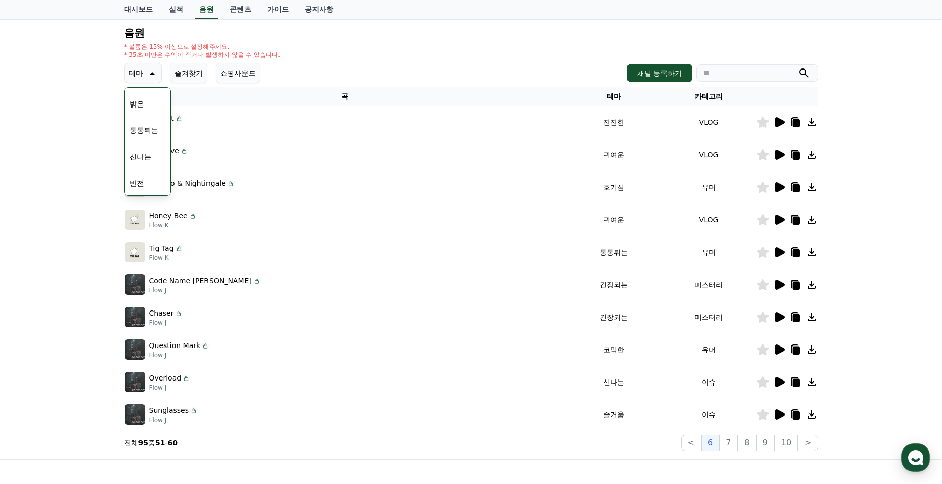
click at [777, 316] on icon at bounding box center [780, 317] width 10 height 10
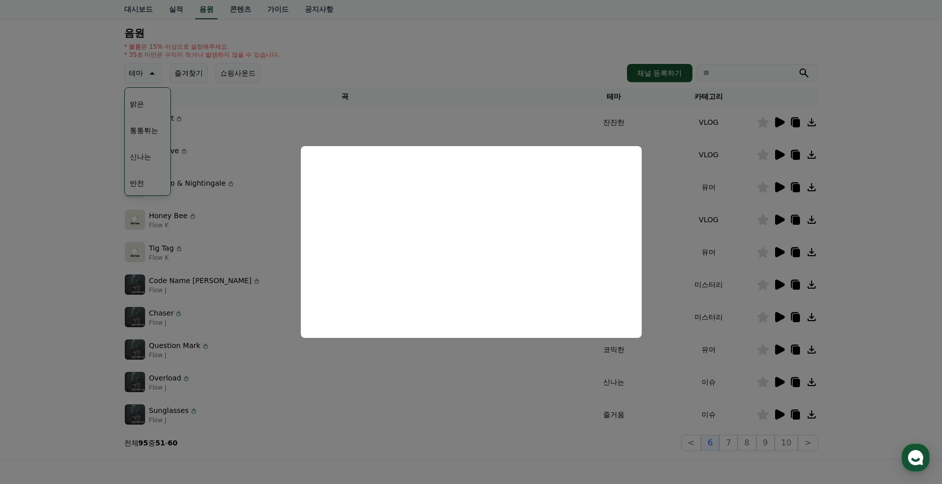
click at [892, 313] on button "close modal" at bounding box center [471, 242] width 942 height 484
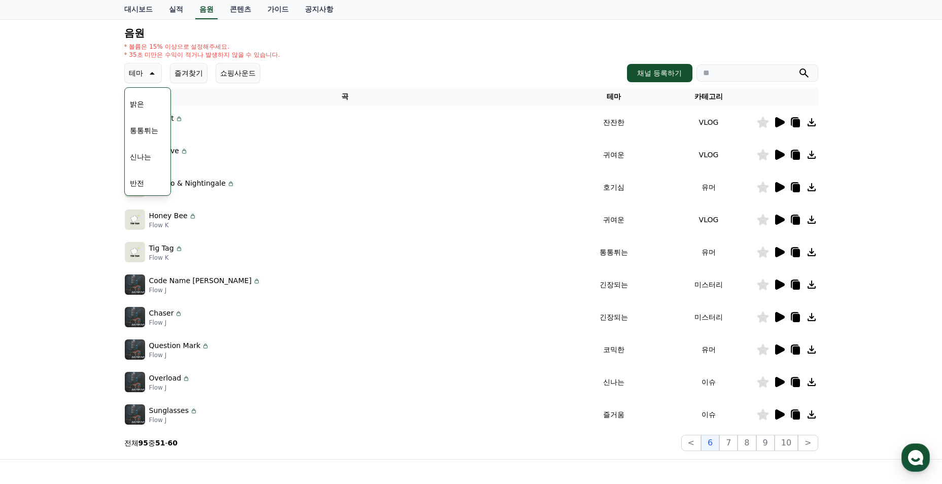
click at [779, 380] on icon at bounding box center [780, 382] width 10 height 10
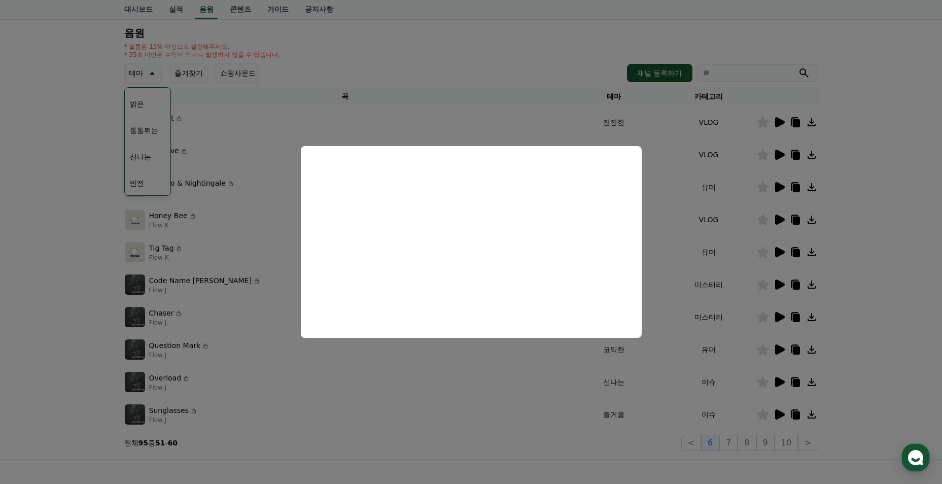
click at [844, 380] on button "close modal" at bounding box center [471, 242] width 942 height 484
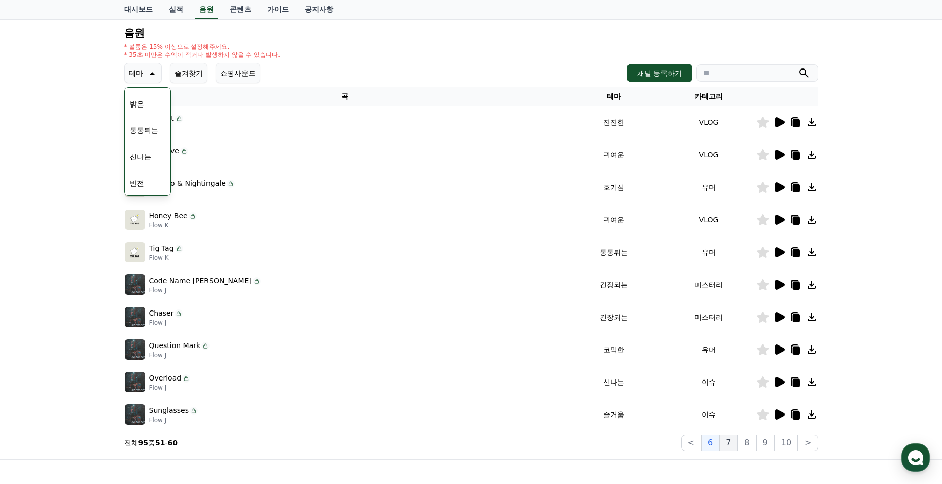
click at [736, 441] on button "7" at bounding box center [729, 443] width 18 height 16
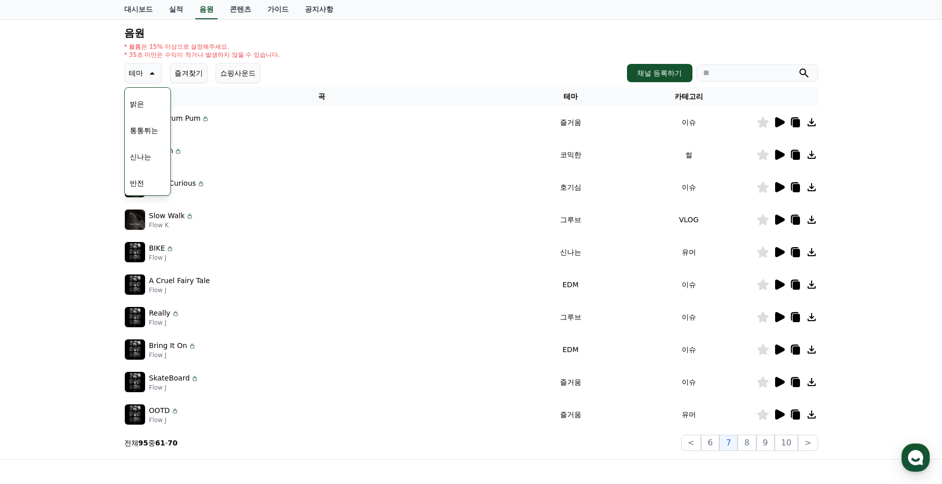
click at [776, 286] on icon at bounding box center [780, 285] width 10 height 10
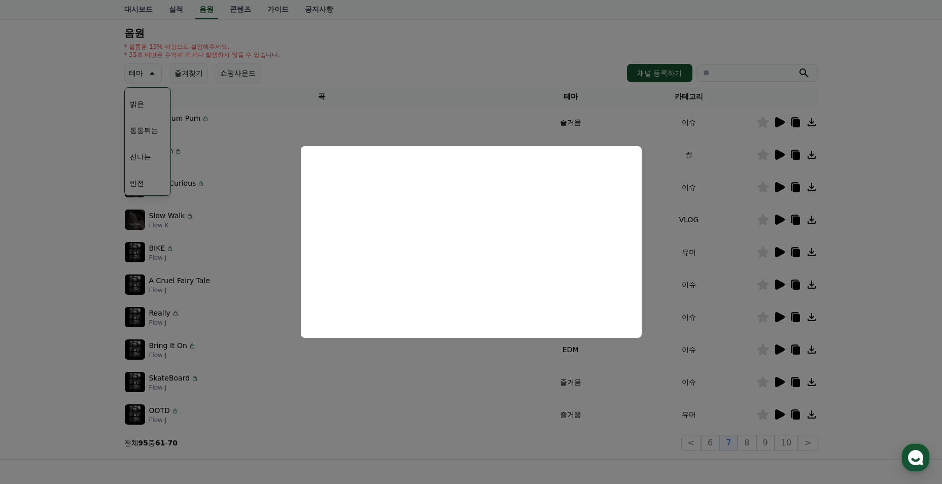
click at [855, 284] on button "close modal" at bounding box center [471, 242] width 942 height 484
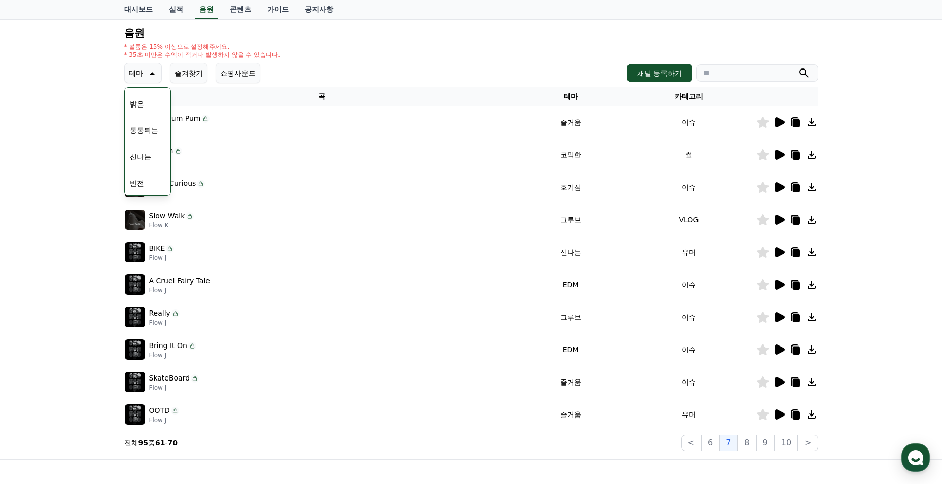
click at [778, 347] on icon at bounding box center [780, 350] width 10 height 10
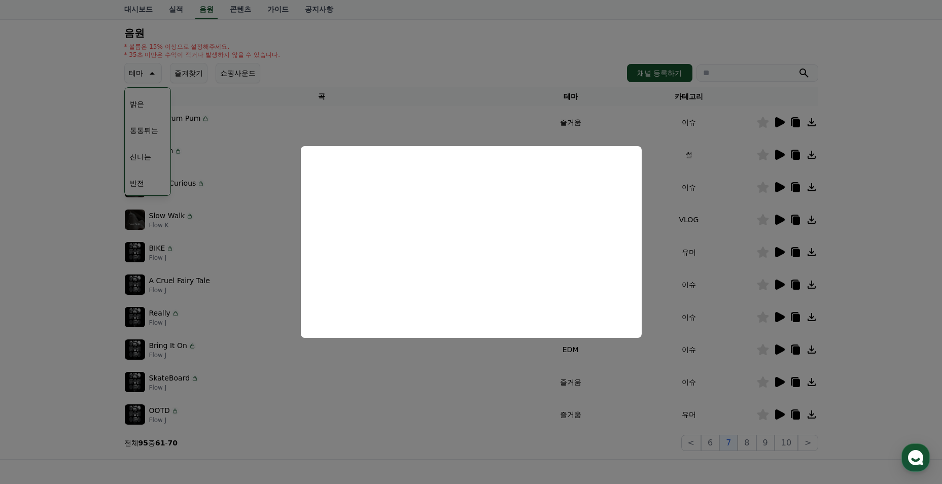
click at [598, 437] on button "close modal" at bounding box center [471, 242] width 942 height 484
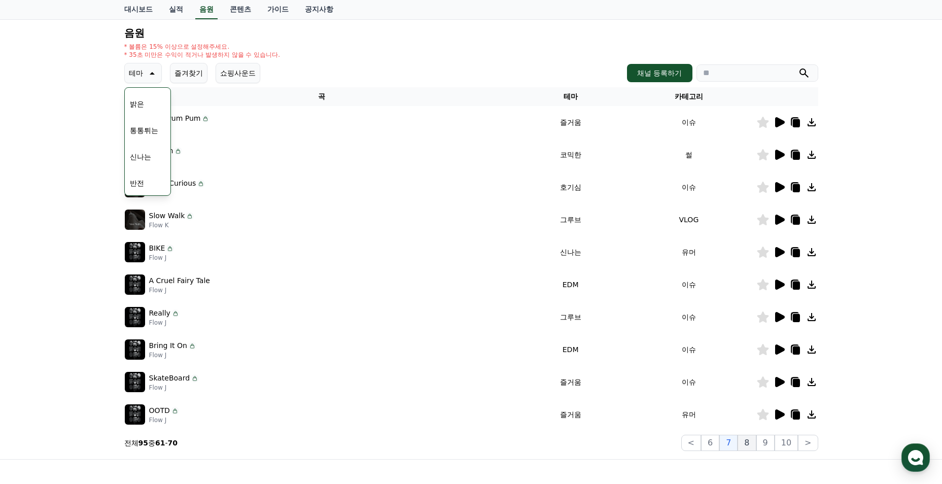
click at [754, 441] on button "8" at bounding box center [747, 443] width 18 height 16
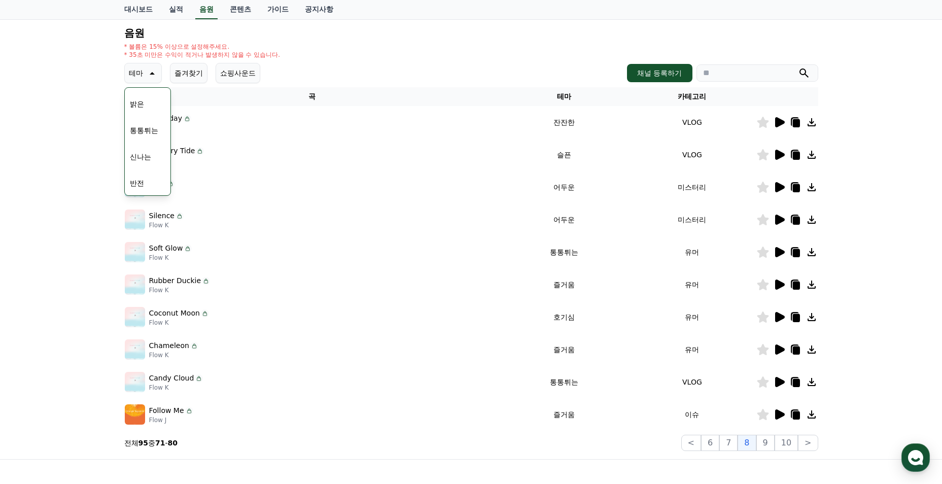
click at [780, 153] on icon at bounding box center [780, 155] width 10 height 10
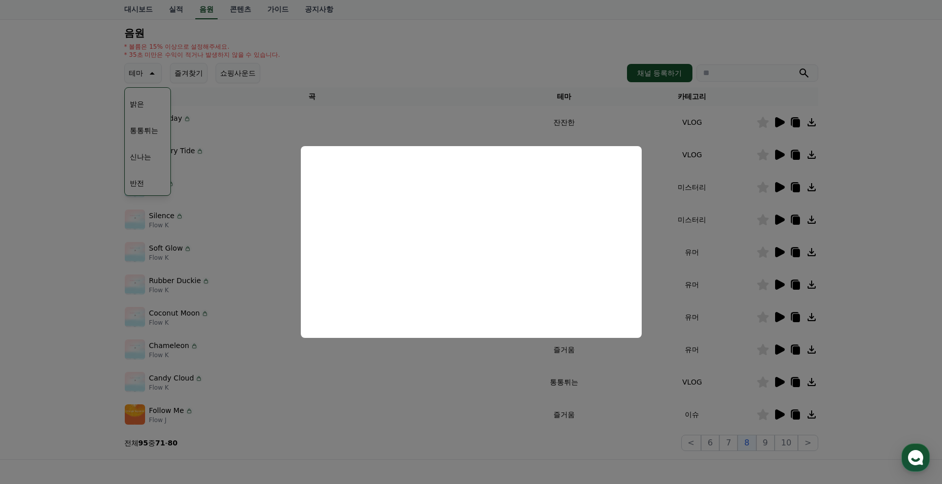
click at [632, 453] on button "close modal" at bounding box center [471, 242] width 942 height 484
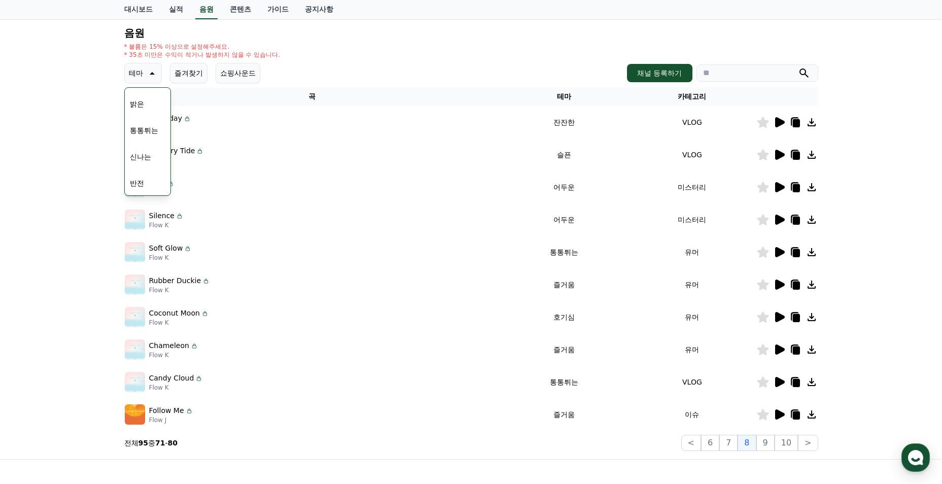
click at [778, 220] on icon at bounding box center [780, 220] width 10 height 10
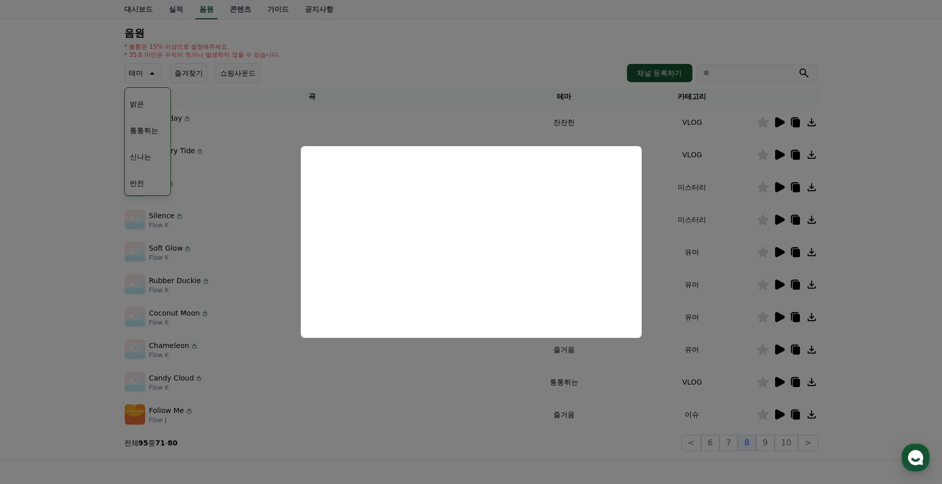
click at [622, 420] on button "close modal" at bounding box center [471, 242] width 942 height 484
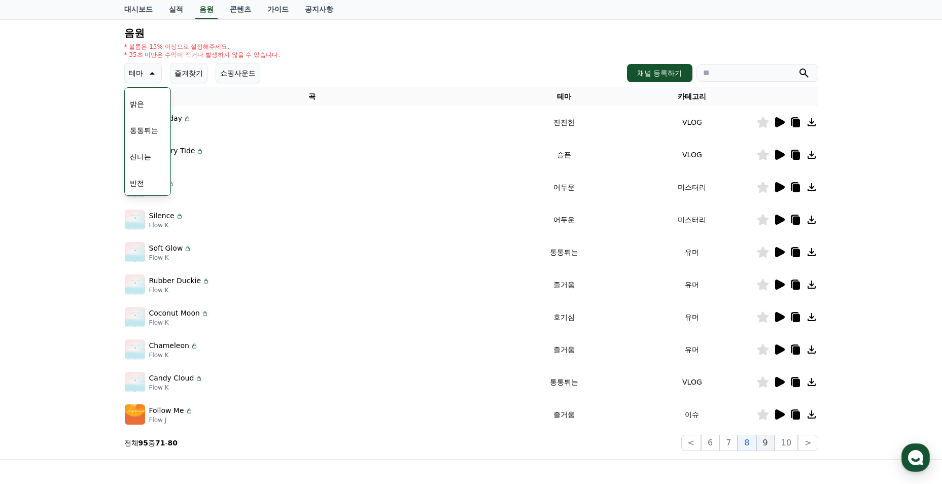
click at [766, 445] on button "9" at bounding box center [766, 443] width 18 height 16
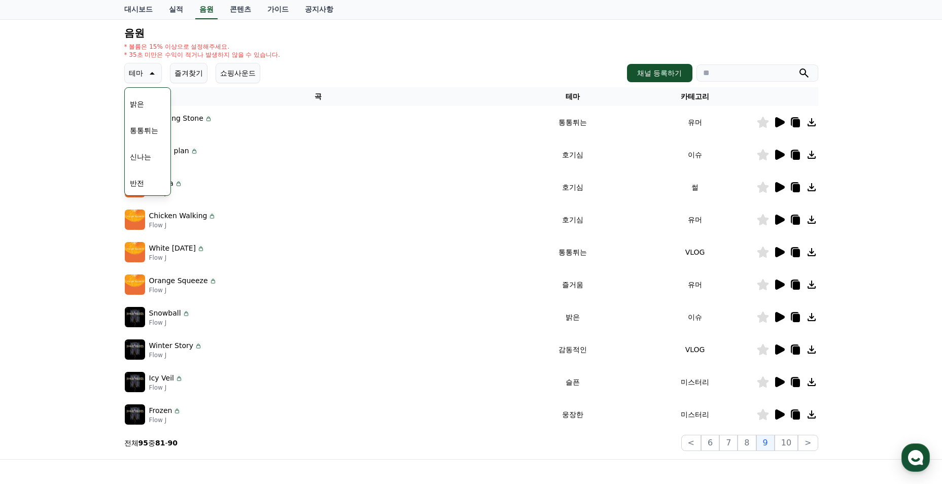
click at [784, 412] on icon at bounding box center [779, 414] width 12 height 12
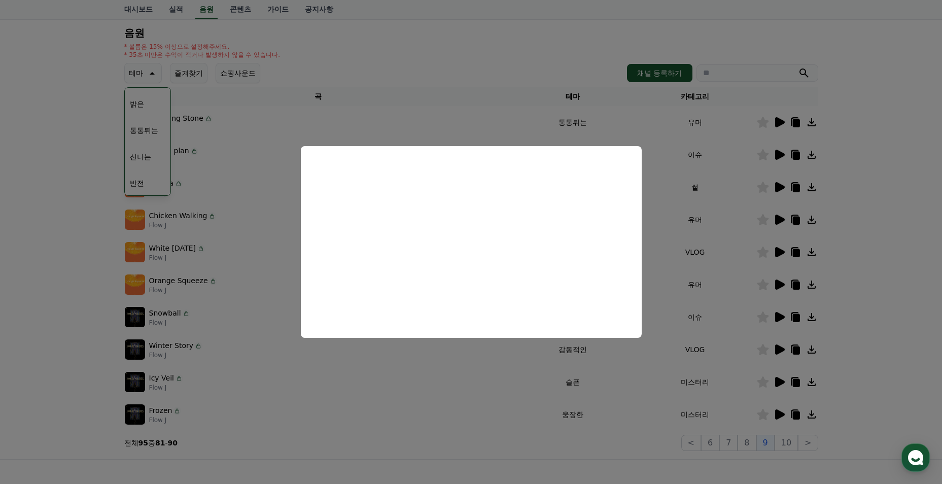
click at [575, 421] on button "close modal" at bounding box center [471, 242] width 942 height 484
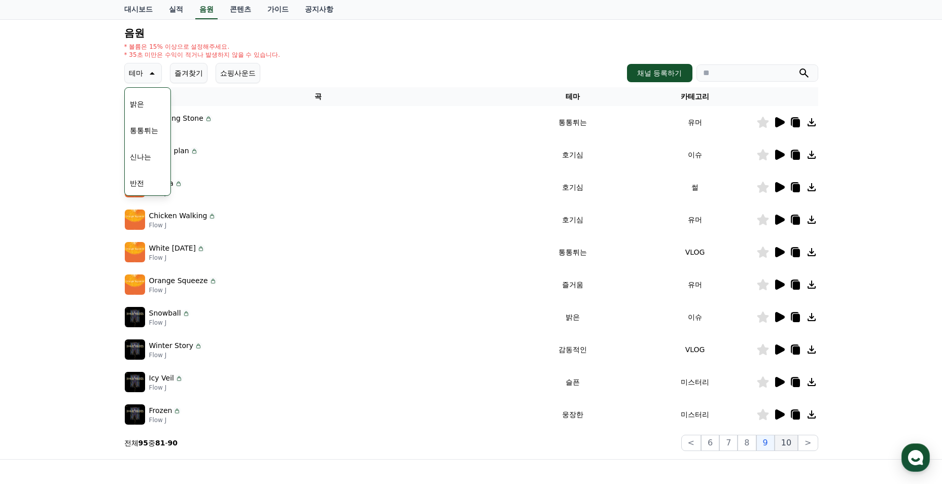
click at [789, 445] on button "10" at bounding box center [786, 443] width 23 height 16
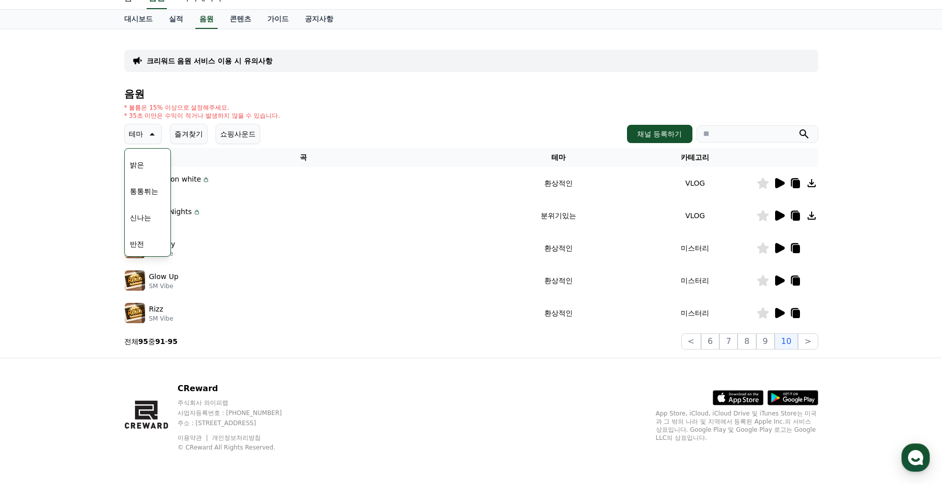
click at [607, 368] on div "CReward 주식회사 와이피랩 사업자등록번호 : 655-81-03655 주소 : 경기도 김포시 양촌읍 양곡로 495, 3층 305-비이16호…" at bounding box center [471, 421] width 710 height 126
click at [781, 317] on icon at bounding box center [779, 313] width 12 height 12
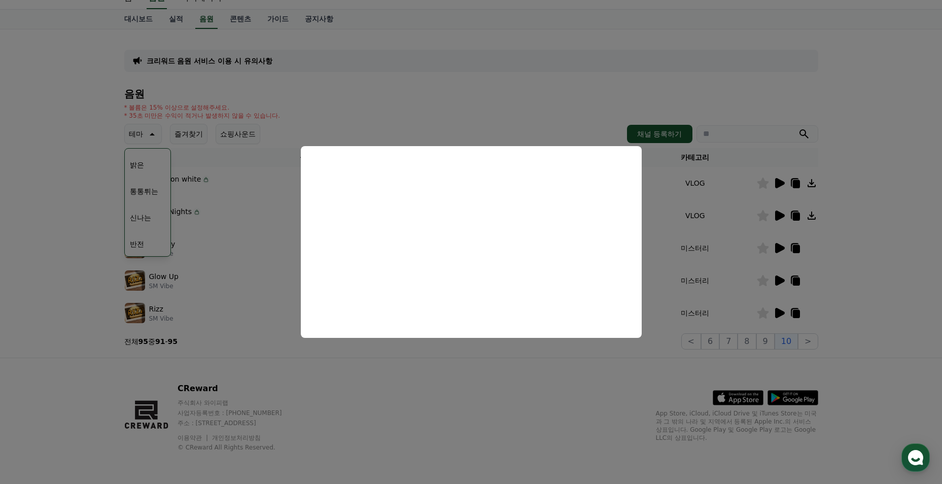
click at [514, 389] on button "close modal" at bounding box center [471, 242] width 942 height 484
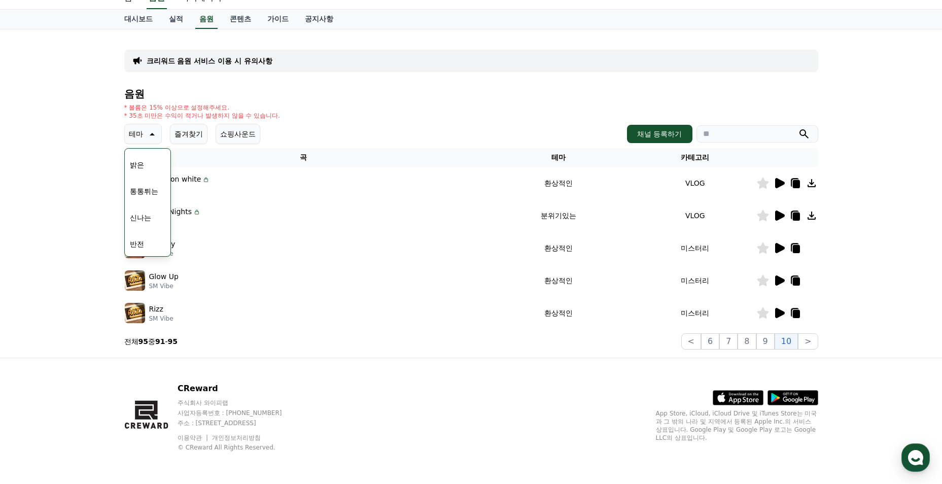
click at [780, 276] on icon at bounding box center [779, 281] width 12 height 12
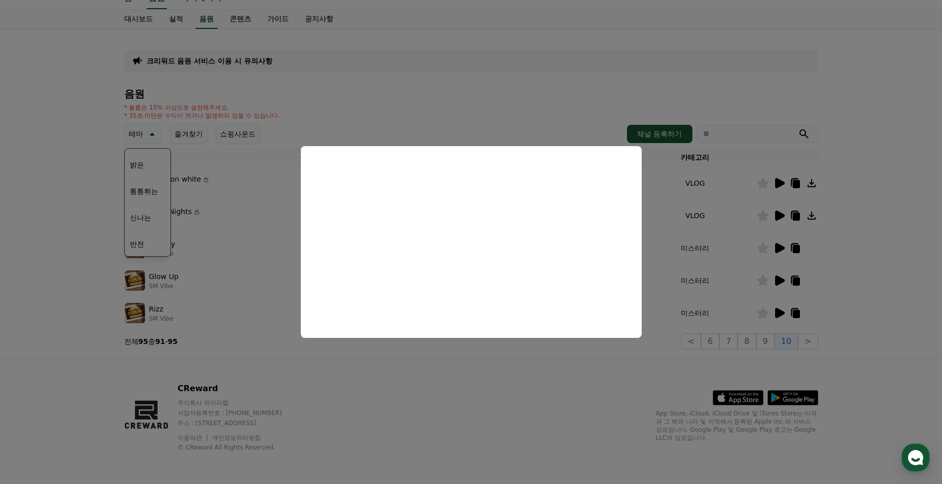
click at [505, 401] on button "close modal" at bounding box center [471, 242] width 942 height 484
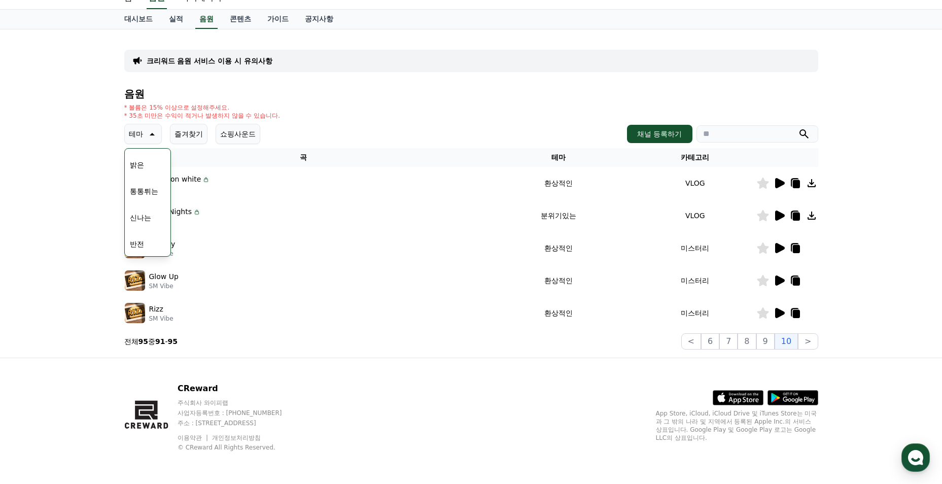
click at [783, 251] on icon at bounding box center [779, 248] width 12 height 12
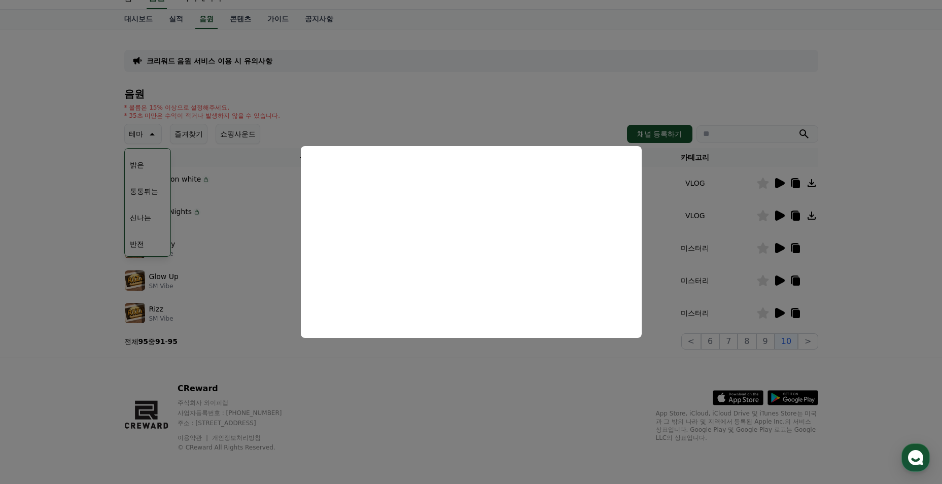
click at [541, 402] on button "close modal" at bounding box center [471, 242] width 942 height 484
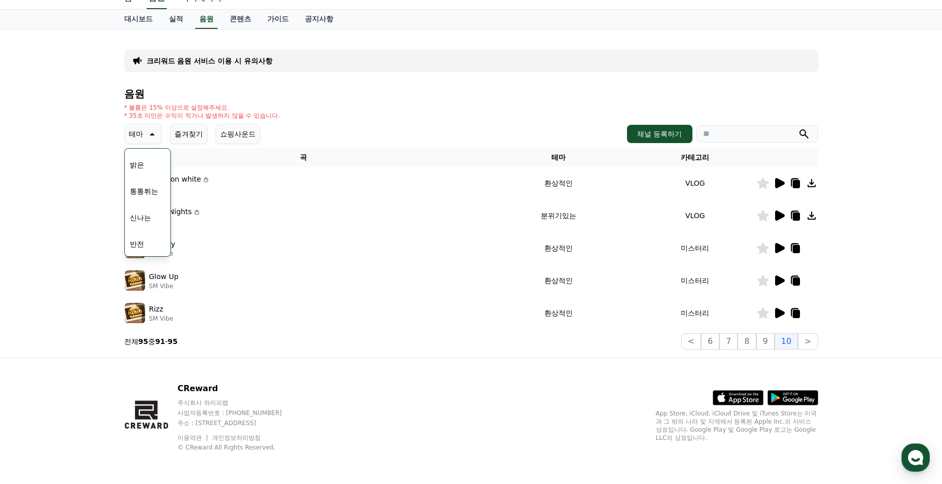
click at [225, 160] on th "곡" at bounding box center [303, 157] width 359 height 19
click at [157, 130] on button "테마" at bounding box center [143, 134] width 38 height 20
click at [144, 131] on button "테마" at bounding box center [143, 134] width 38 height 20
click at [782, 217] on icon at bounding box center [780, 216] width 10 height 10
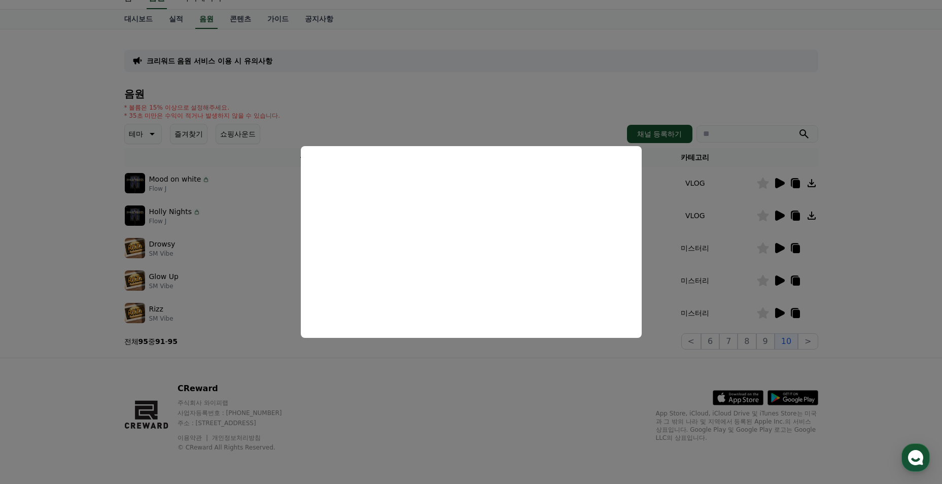
click at [525, 419] on button "close modal" at bounding box center [471, 242] width 942 height 484
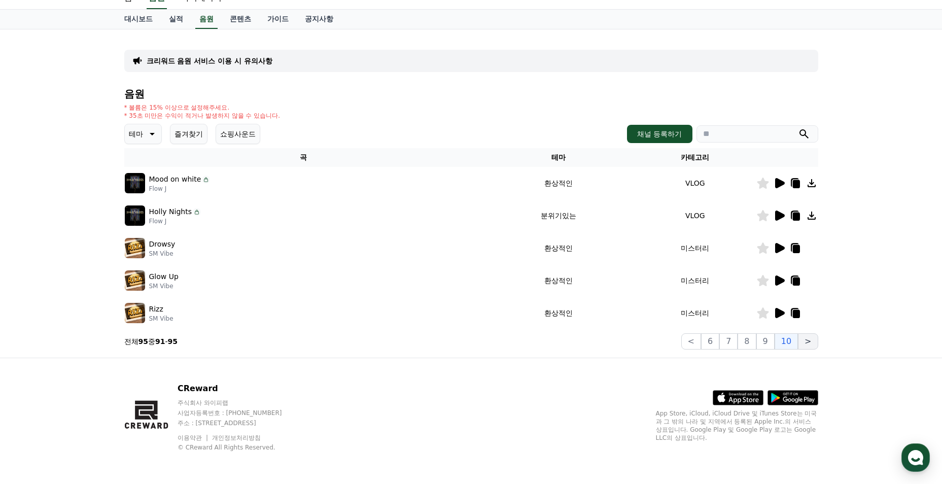
click at [806, 343] on button ">" at bounding box center [808, 341] width 20 height 16
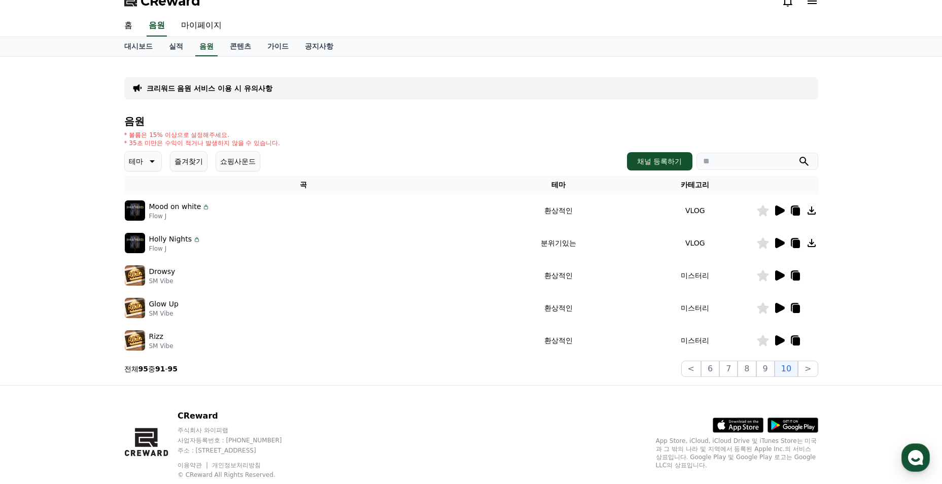
scroll to position [0, 0]
